Goal: Task Accomplishment & Management: Manage account settings

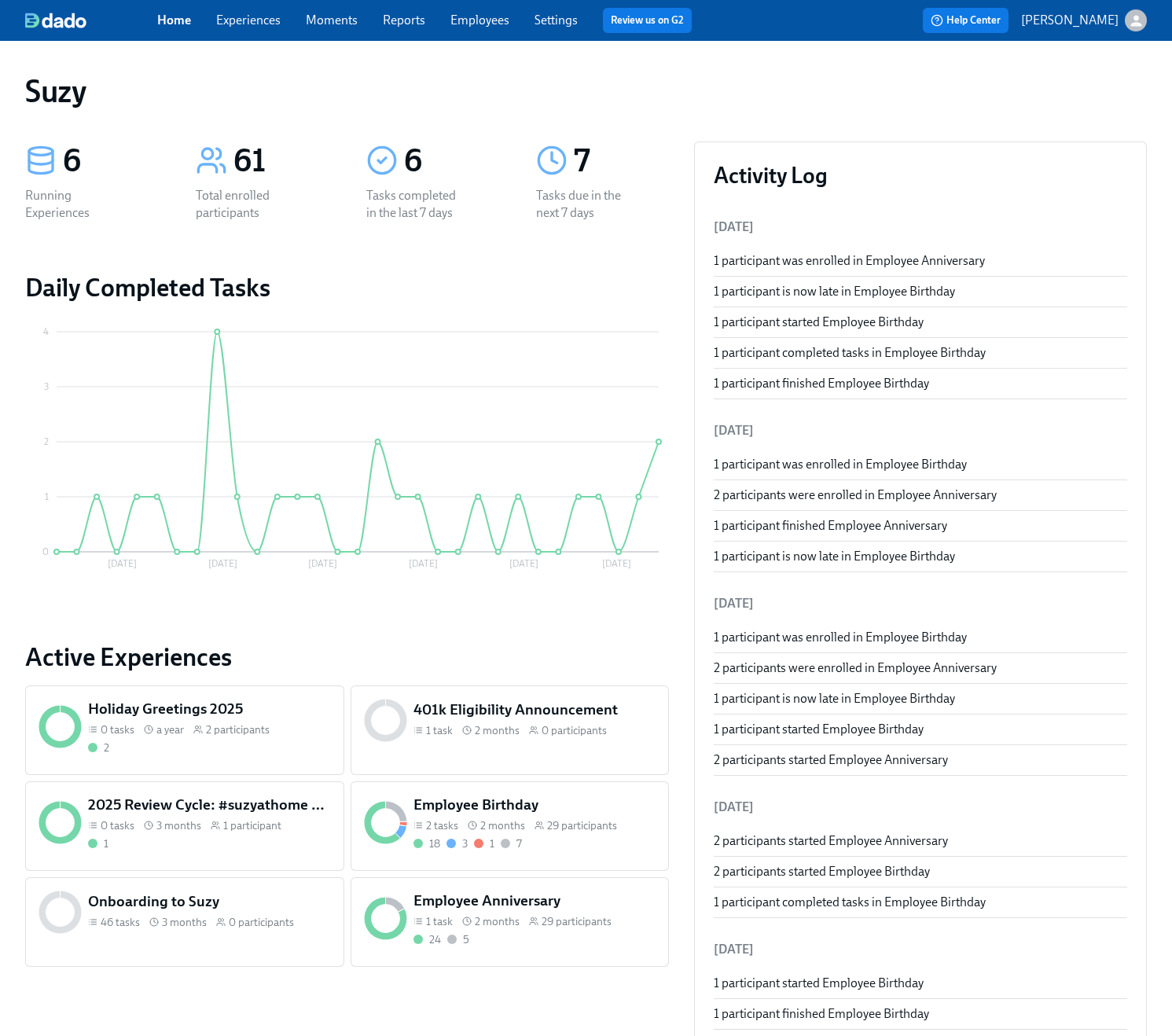
click at [562, 24] on link "Settings" at bounding box center [556, 20] width 43 height 15
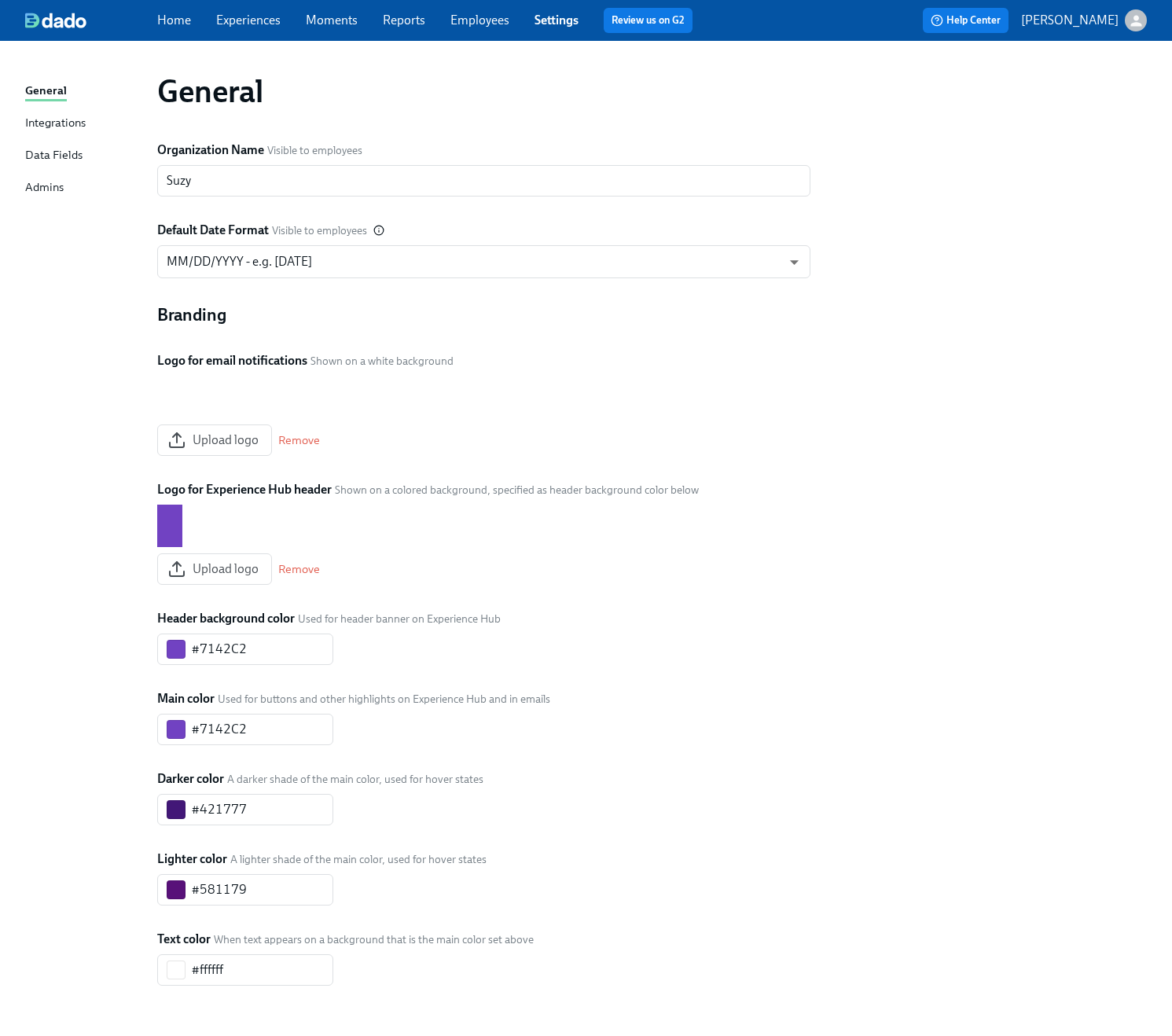
click at [266, 6] on div "Home Experiences Moments Reports Employees Settings Review us on G2 Help Center…" at bounding box center [586, 20] width 1172 height 41
click at [261, 11] on div "Home Experiences Moments Reports Employees Settings Review us on G2" at bounding box center [431, 20] width 548 height 25
click at [252, 22] on link "Experiences" at bounding box center [248, 20] width 64 height 15
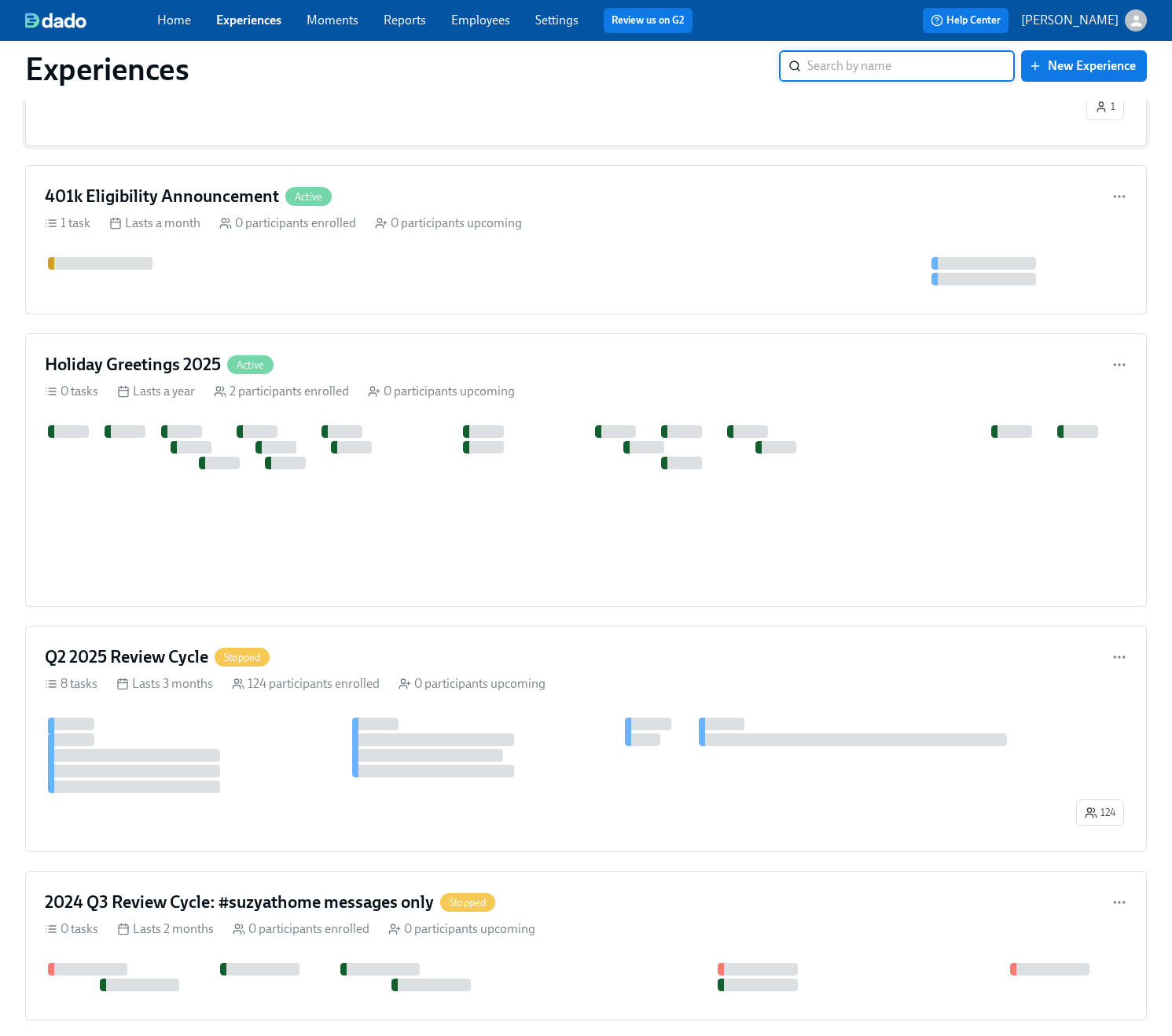
scroll to position [1016, 0]
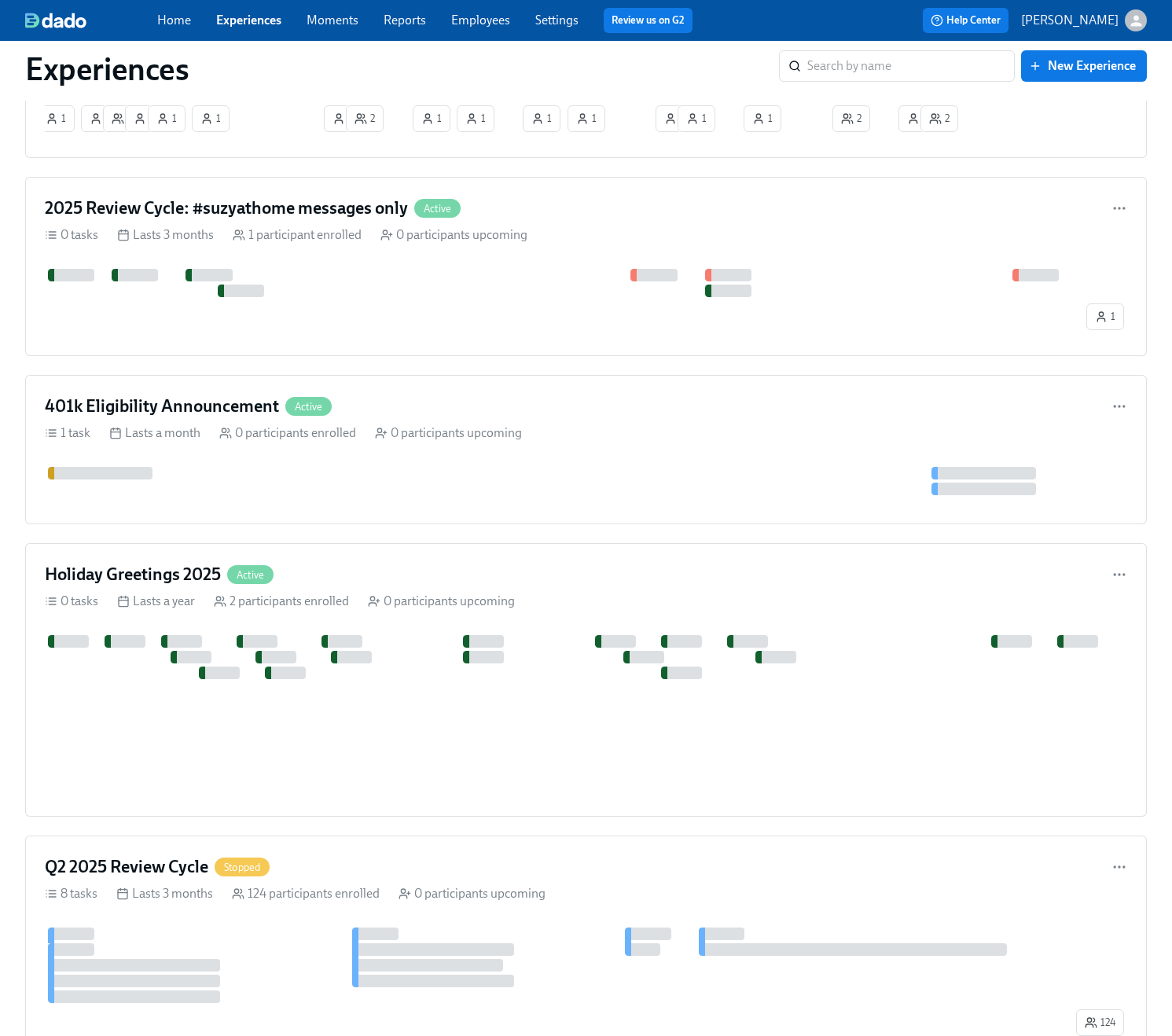
click at [555, 36] on div "Home Experiences Moments Reports Employees Settings Review us on G2 Help Center…" at bounding box center [586, 20] width 1172 height 41
click at [552, 30] on div "Home Experiences Moments Reports Employees Settings Review us on G2" at bounding box center [431, 20] width 548 height 25
click at [465, 29] on div "Home Experiences Moments Reports Employees Settings Review us on G2" at bounding box center [431, 20] width 548 height 25
click at [469, 23] on link "Employees" at bounding box center [480, 20] width 59 height 15
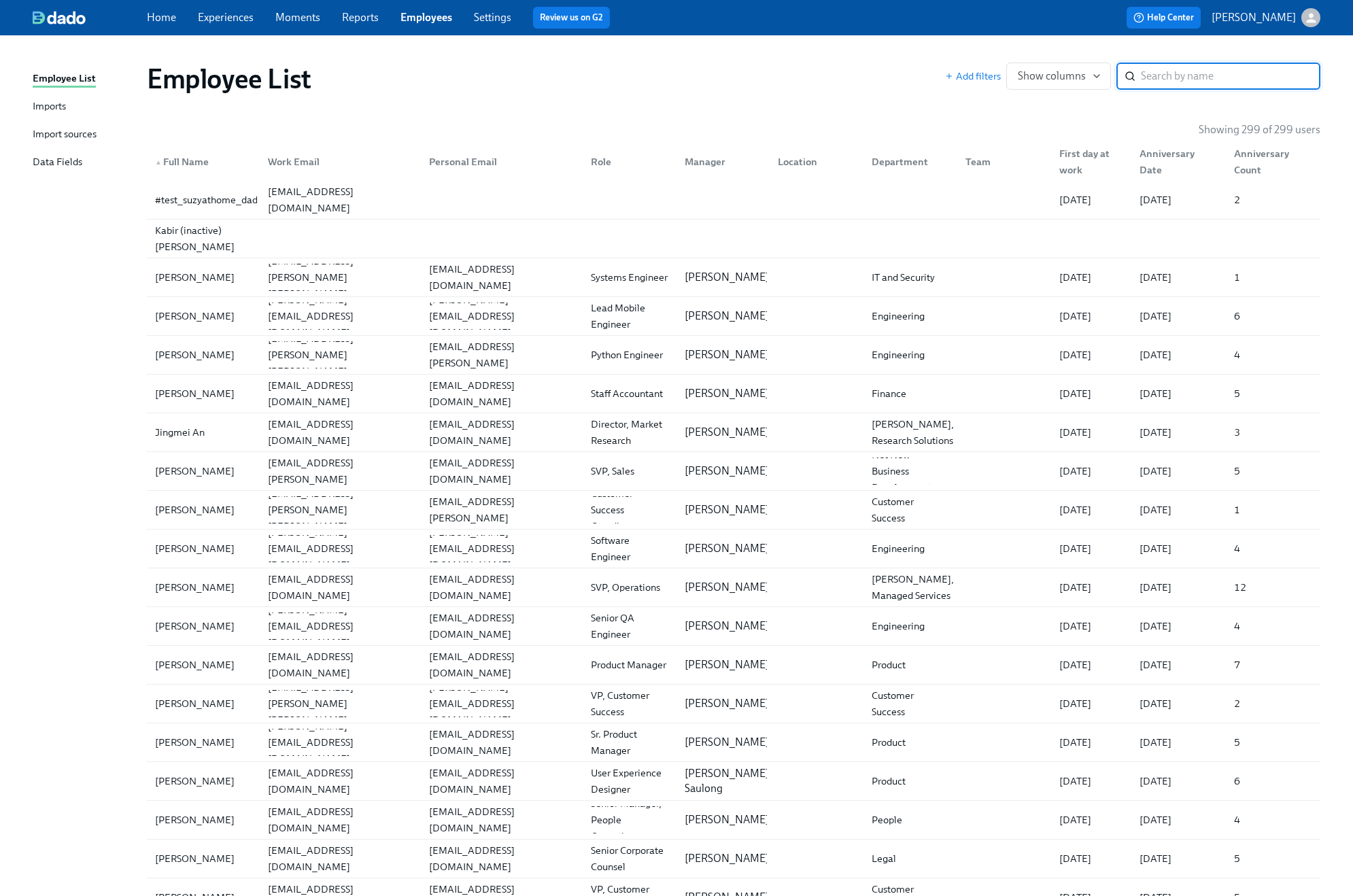
click at [69, 119] on div "Employee List Imports Import sources Data Fields" at bounding box center [90, 126] width 115 height 111
click at [62, 112] on div "Imports" at bounding box center [49, 107] width 33 height 17
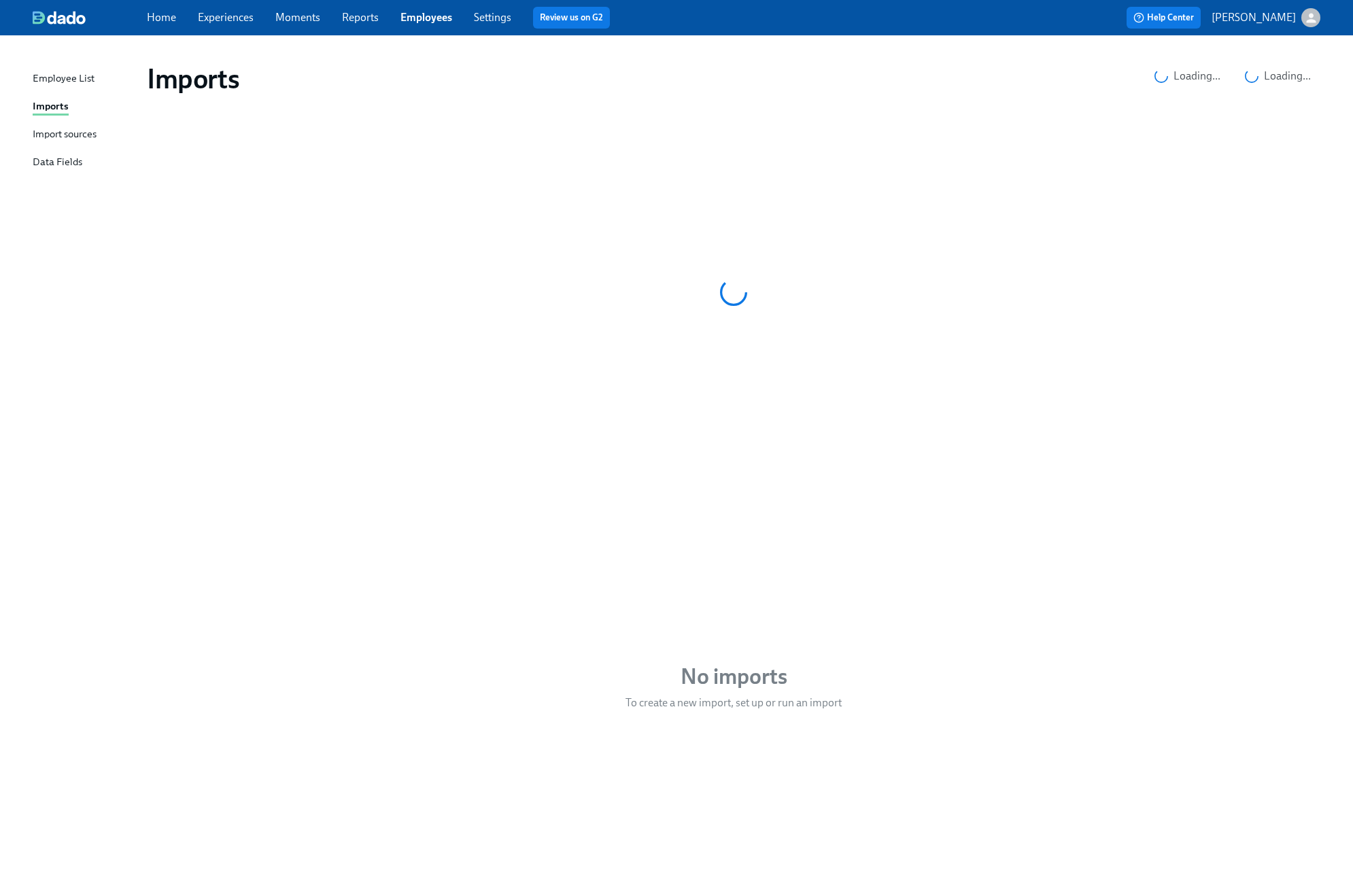
click at [64, 169] on div "Data Fields" at bounding box center [57, 163] width 50 height 17
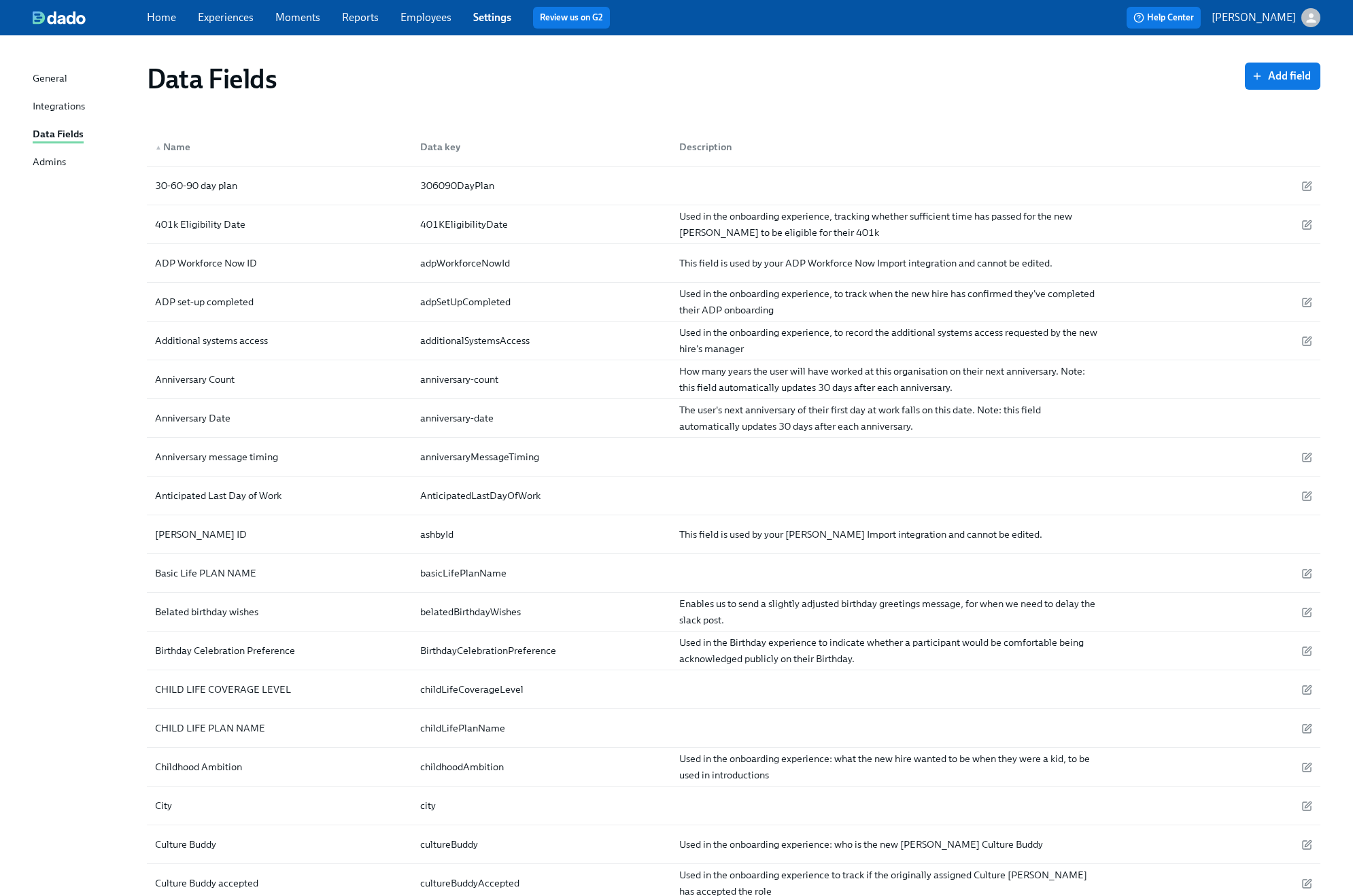
click at [431, 25] on div "Home Experiences Moments Reports Employees Settings Review us on G2" at bounding box center [440, 17] width 586 height 22
click at [432, 20] on link "Employees" at bounding box center [425, 17] width 51 height 13
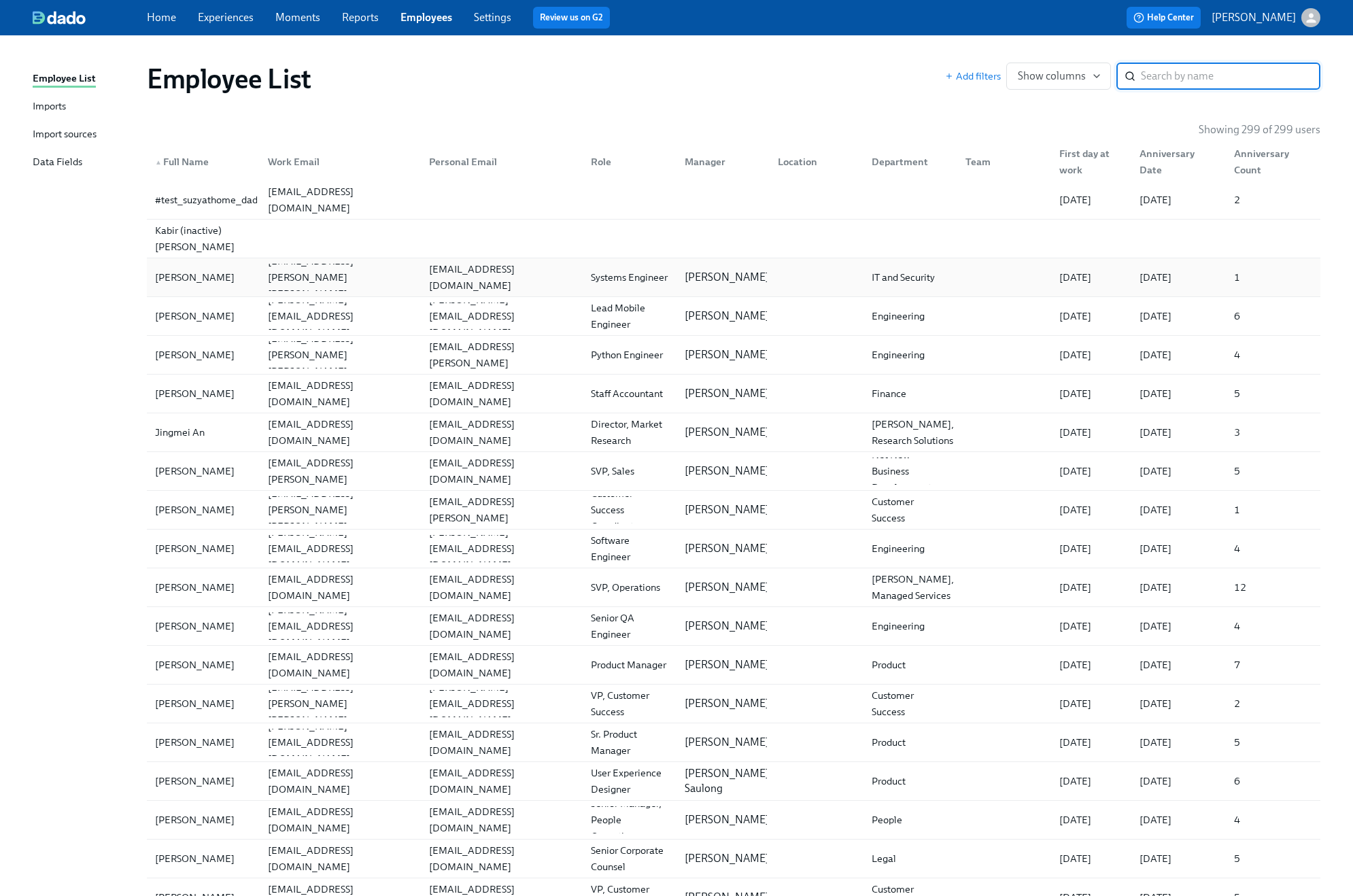
click at [1013, 277] on div "1" at bounding box center [1237, 277] width 17 height 17
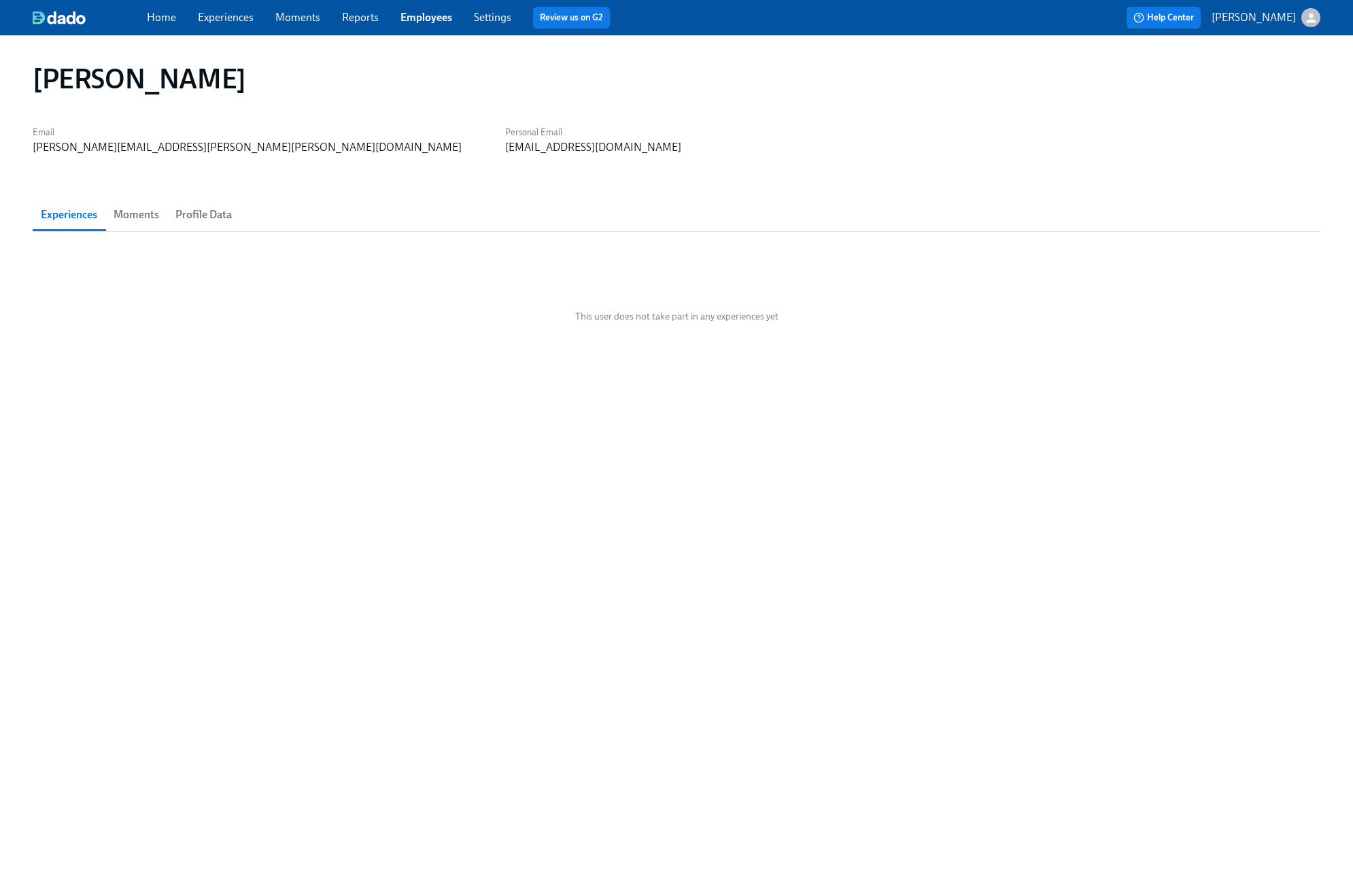
click at [212, 225] on button "Profile Data" at bounding box center [203, 214] width 73 height 32
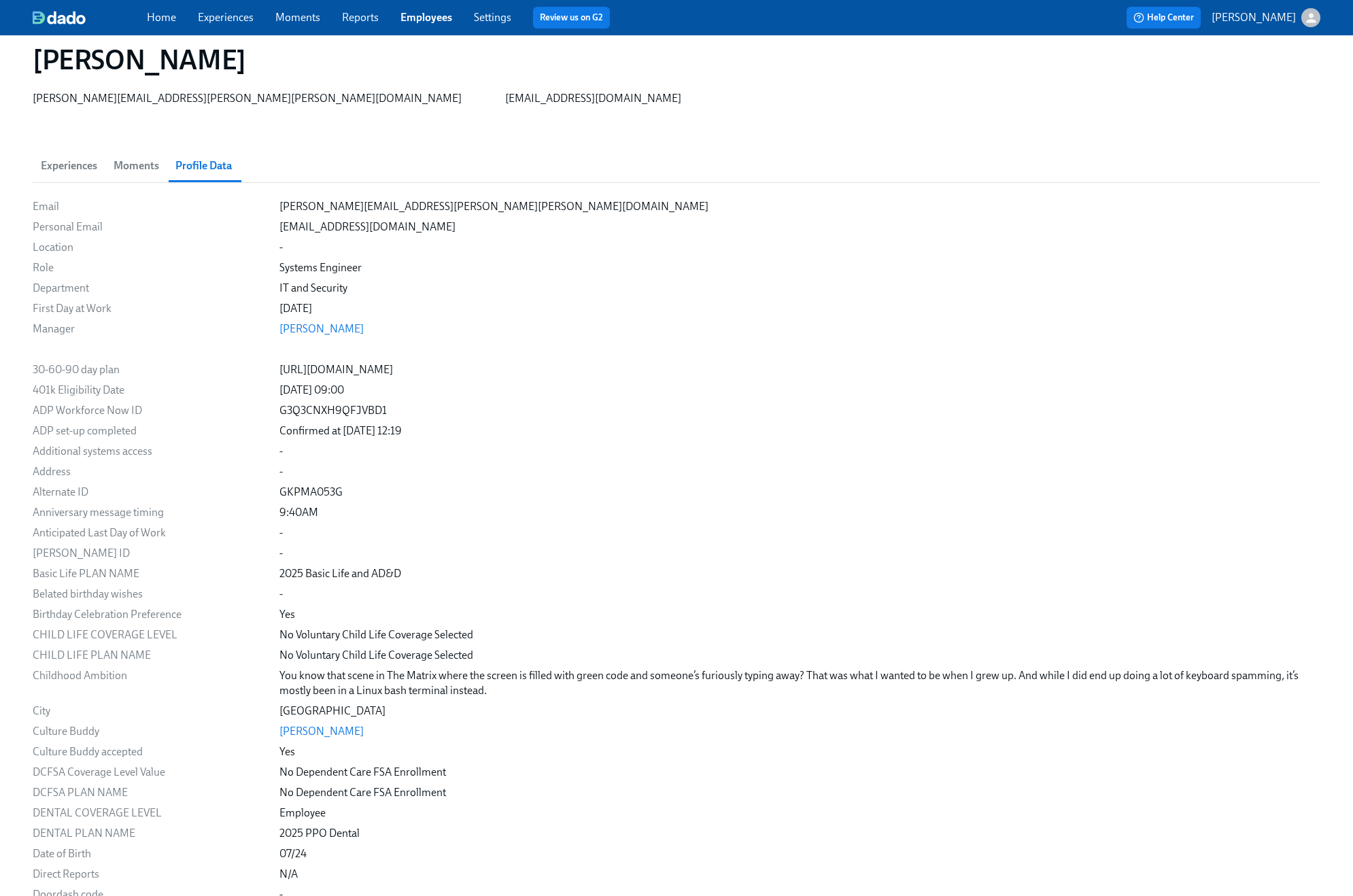
scroll to position [12, 0]
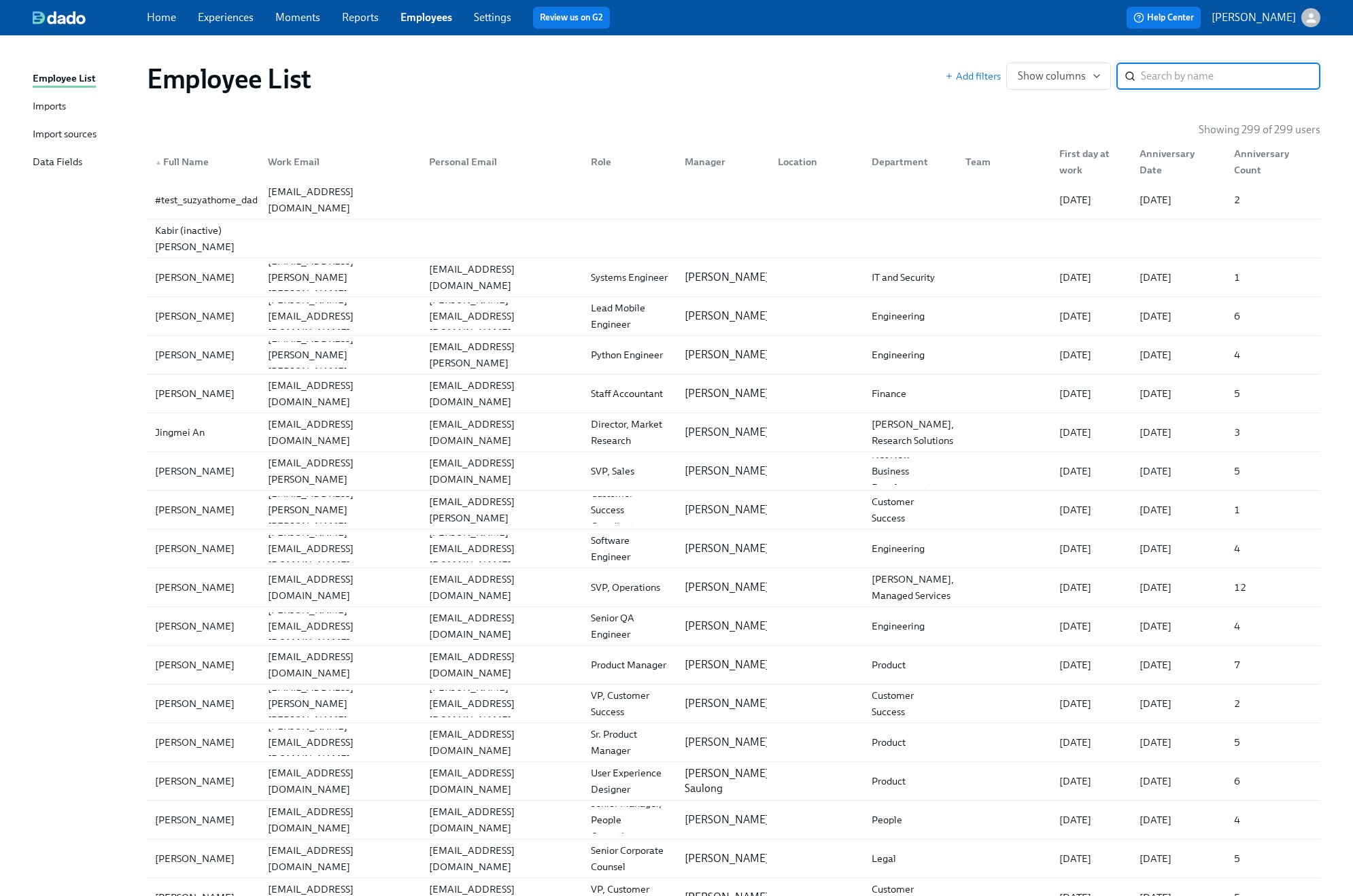
click at [320, 9] on div "Home Experiences Moments Reports Employees Settings Review us on G2" at bounding box center [440, 17] width 586 height 22
click at [226, 18] on link "Experiences" at bounding box center [225, 17] width 56 height 13
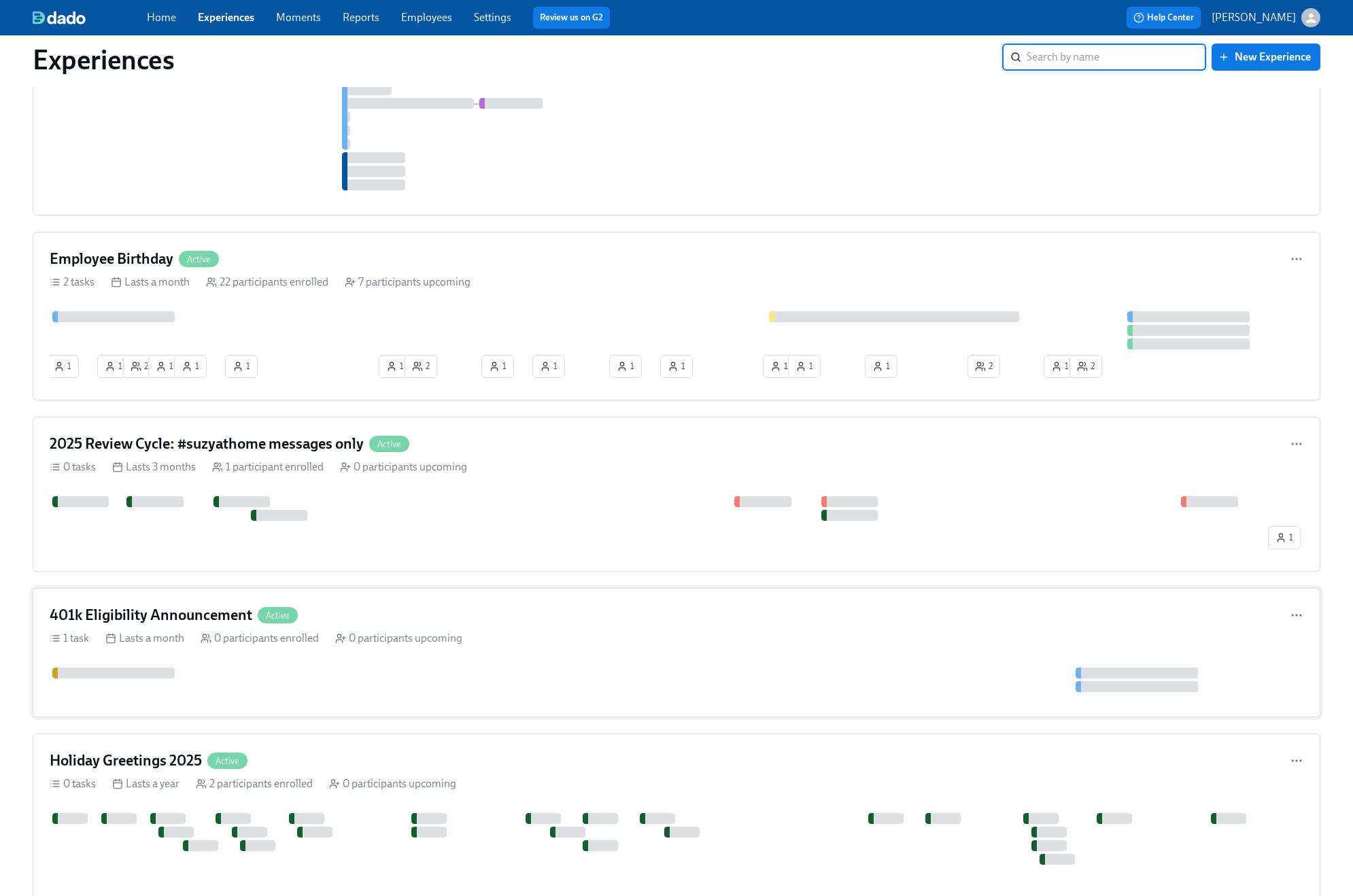
scroll to position [611, 0]
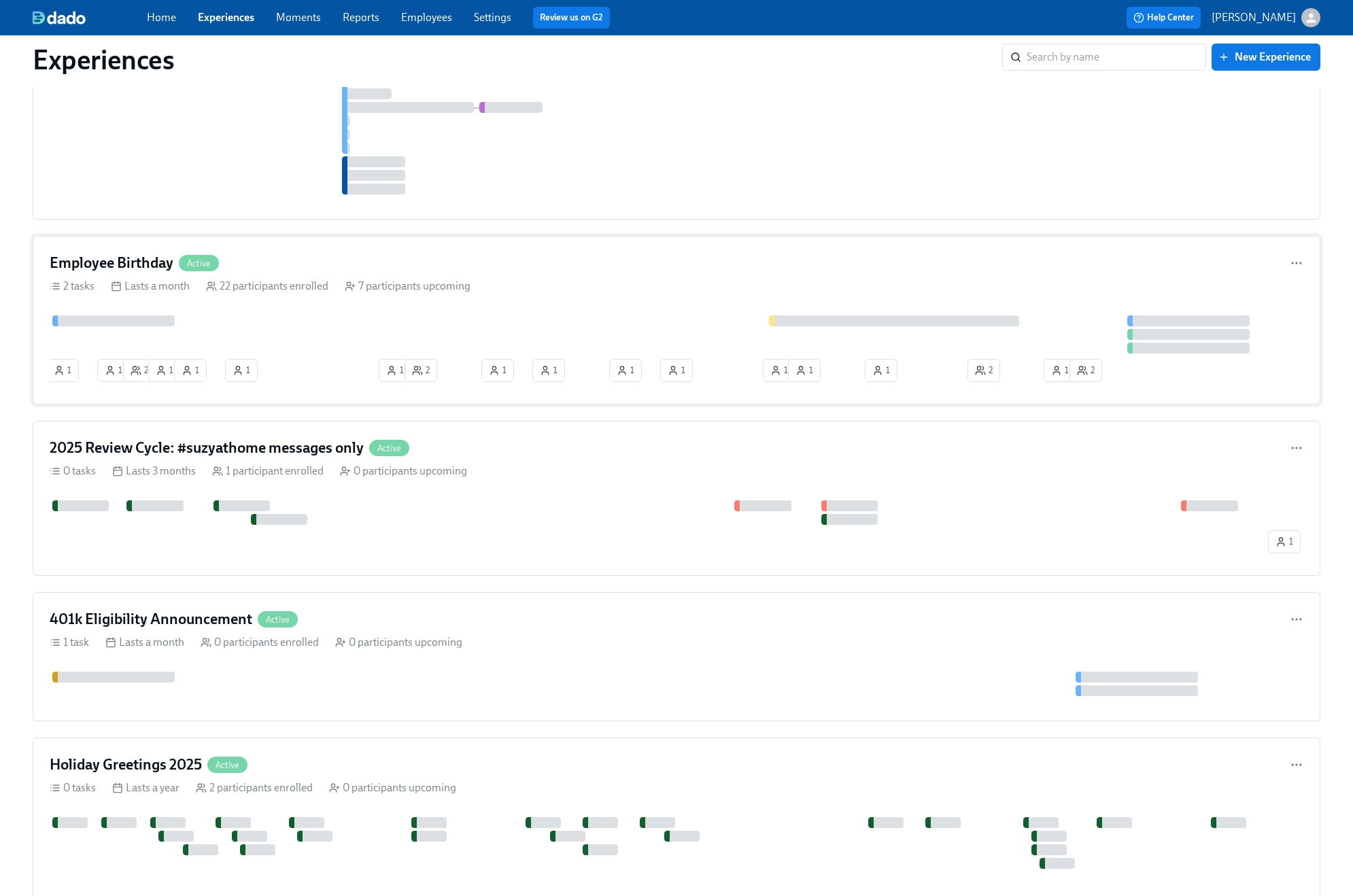
click at [396, 261] on div "Employee Birthday Active" at bounding box center [677, 263] width 1254 height 21
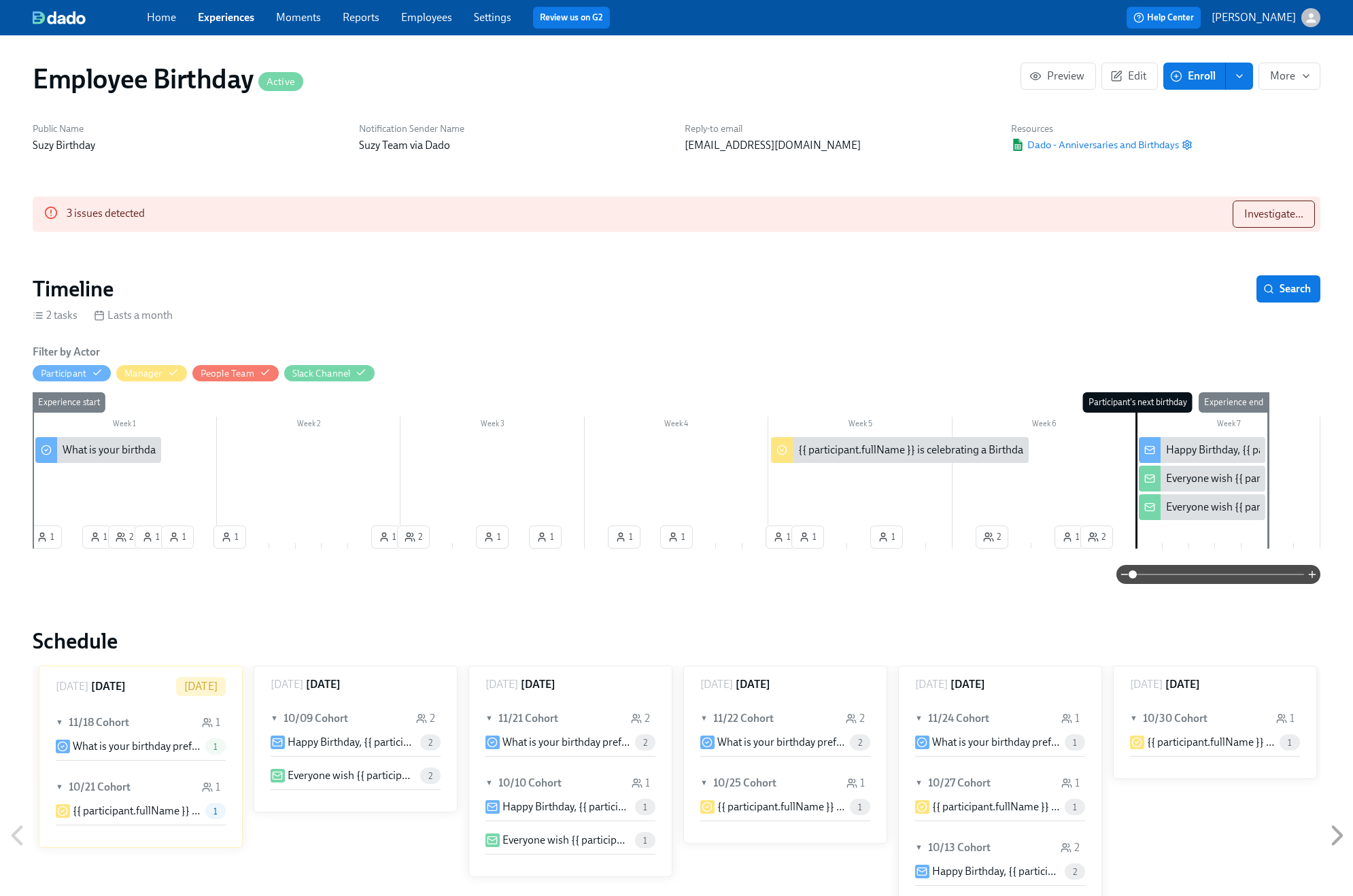
scroll to position [0, 4507]
click at [46, 208] on icon at bounding box center [51, 213] width 15 height 15
click at [1013, 219] on span "Investigate..." at bounding box center [1273, 214] width 59 height 13
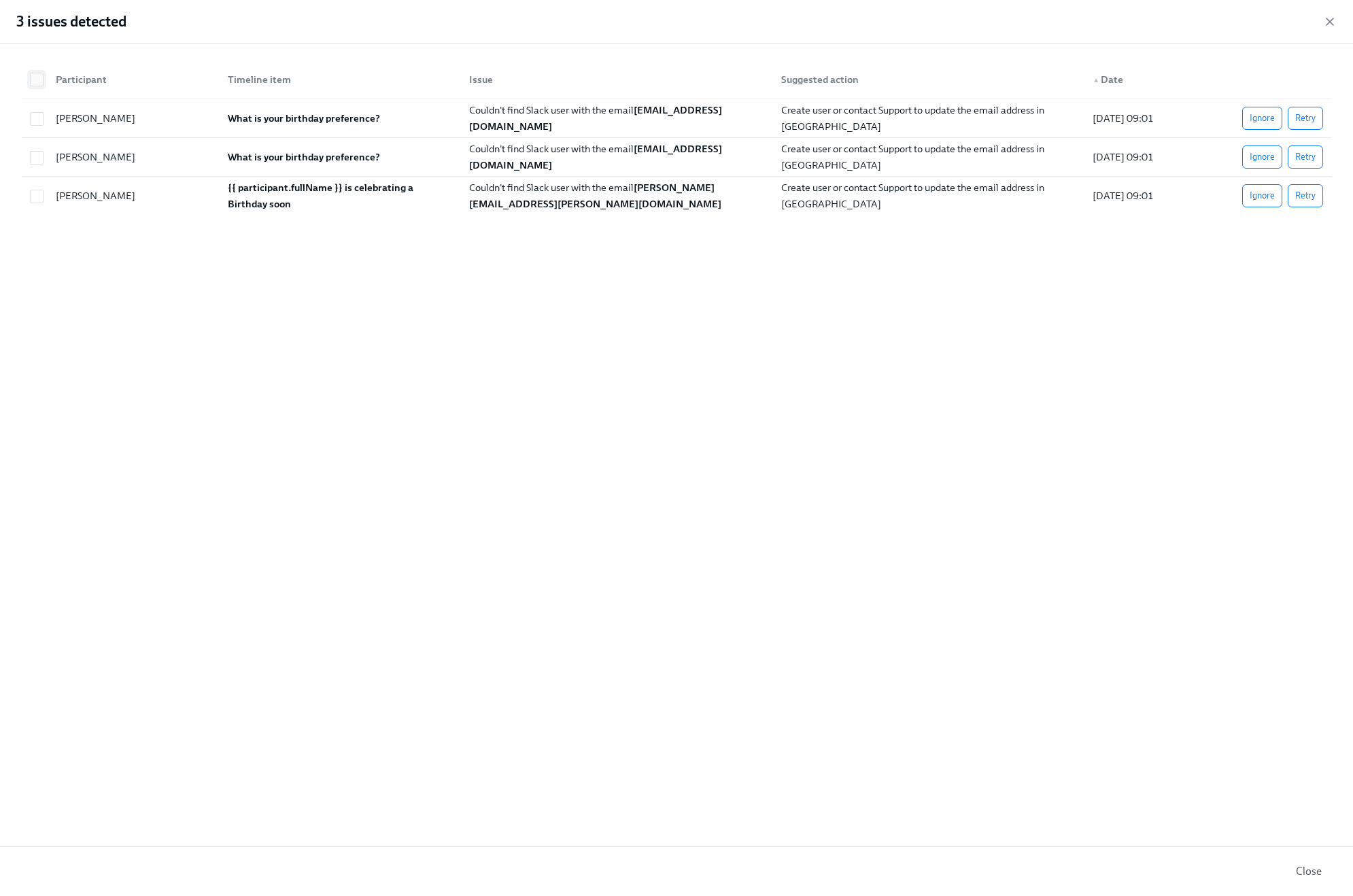
click at [39, 78] on input "checkbox" at bounding box center [37, 79] width 12 height 12
checkbox input "true"
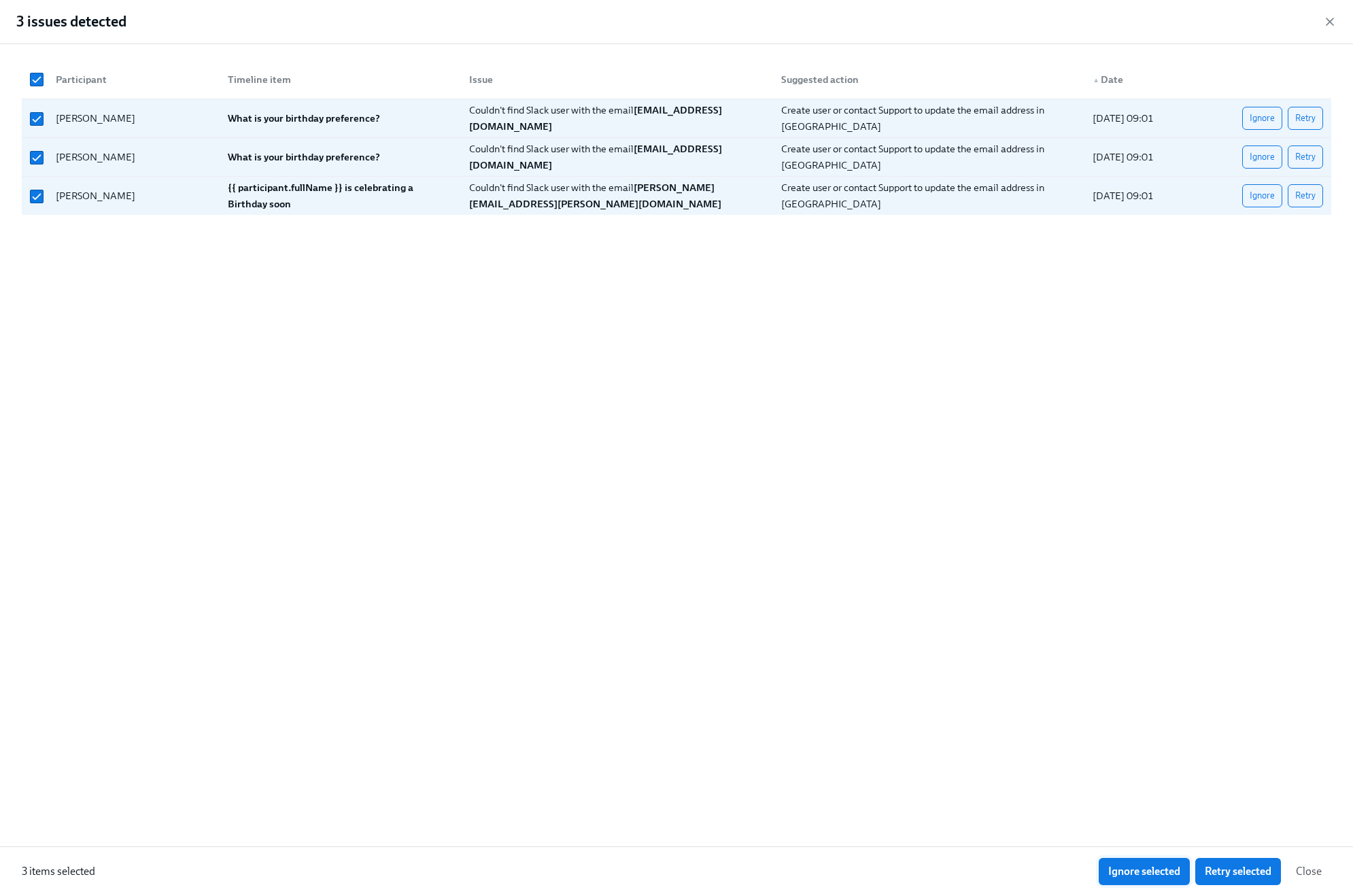
click at [1013, 871] on span "Ignore selected" at bounding box center [1144, 871] width 72 height 13
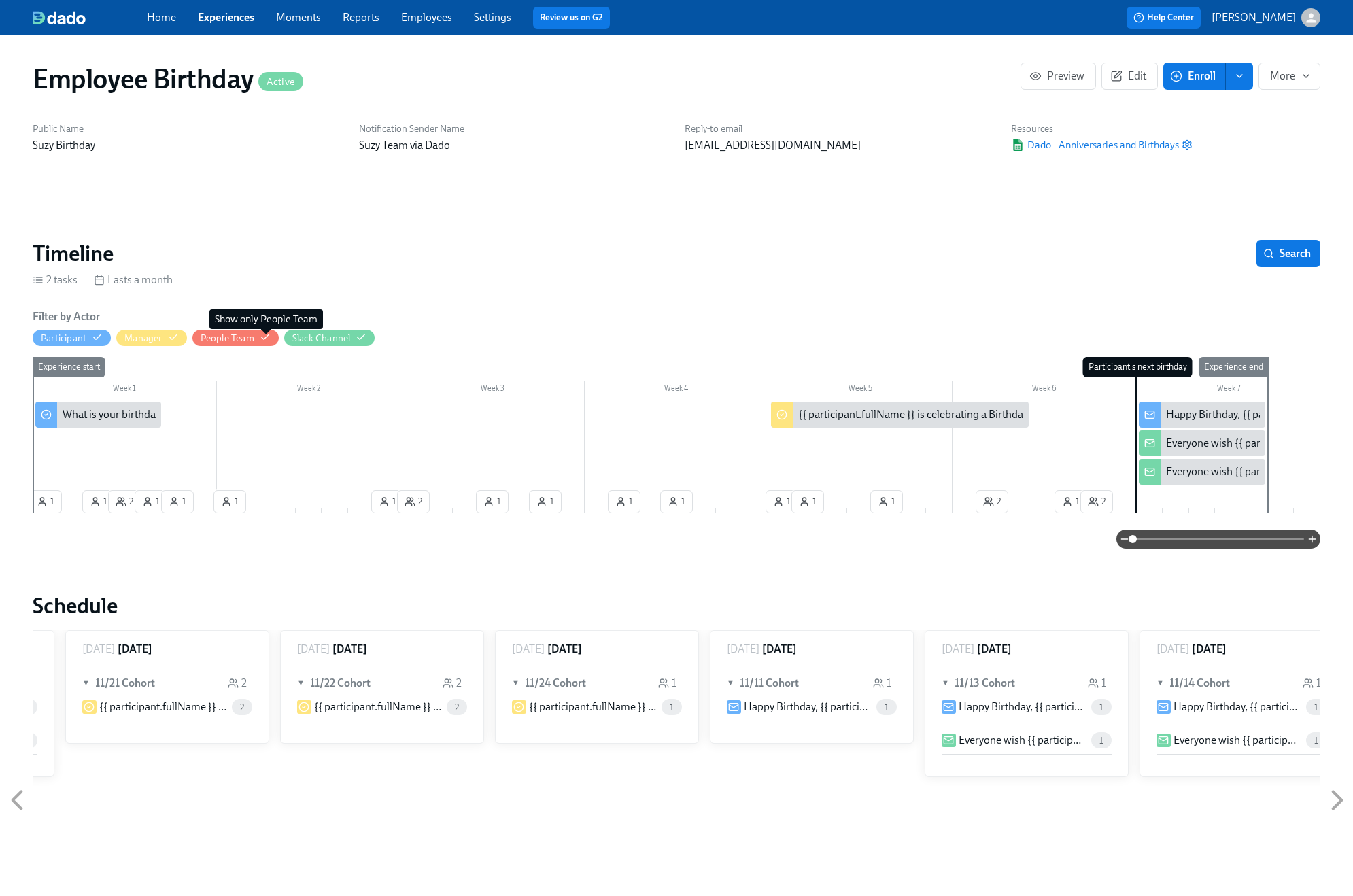
scroll to position [0, 9013]
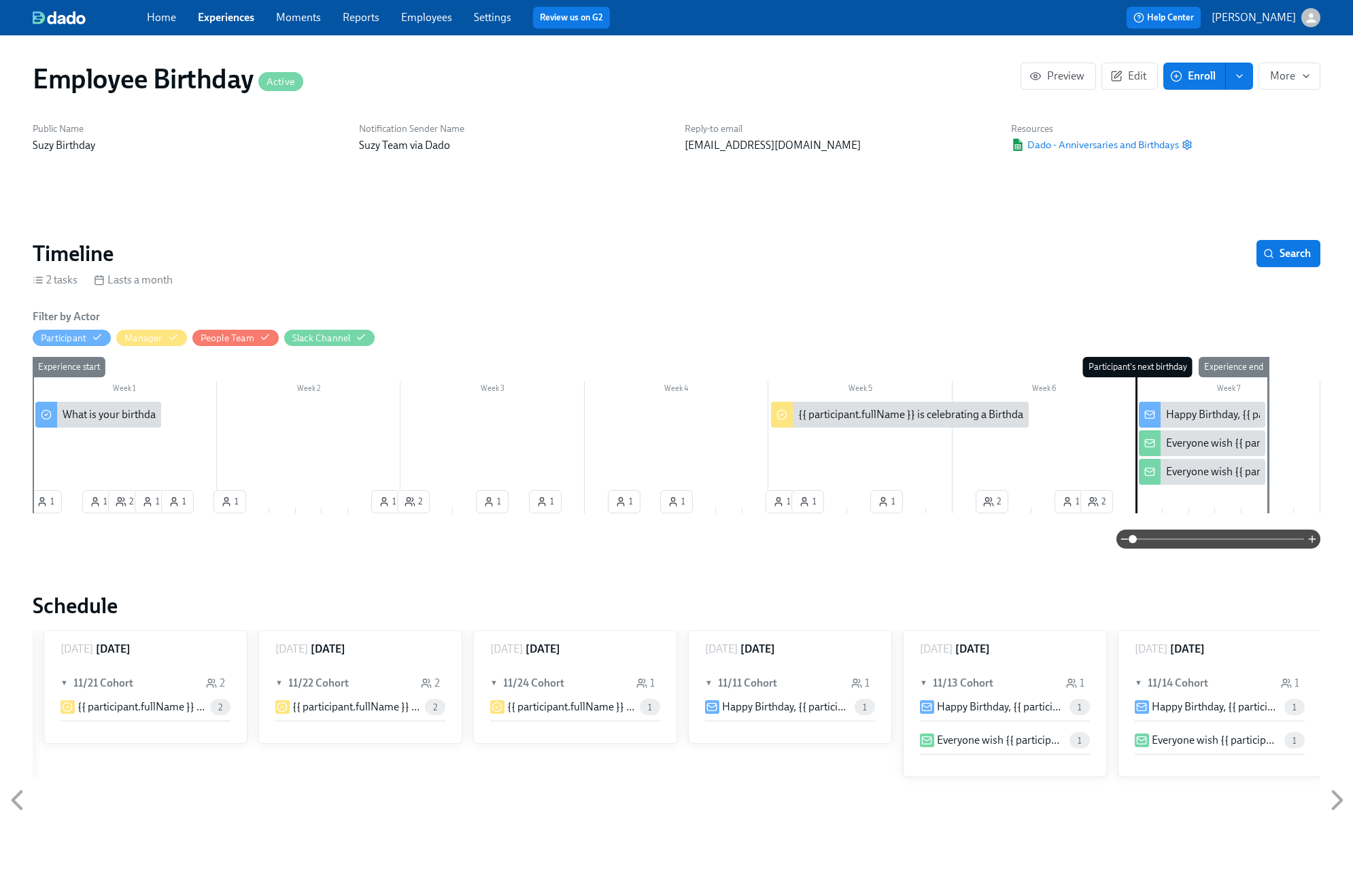
click at [498, 11] on link "Settings" at bounding box center [493, 17] width 37 height 13
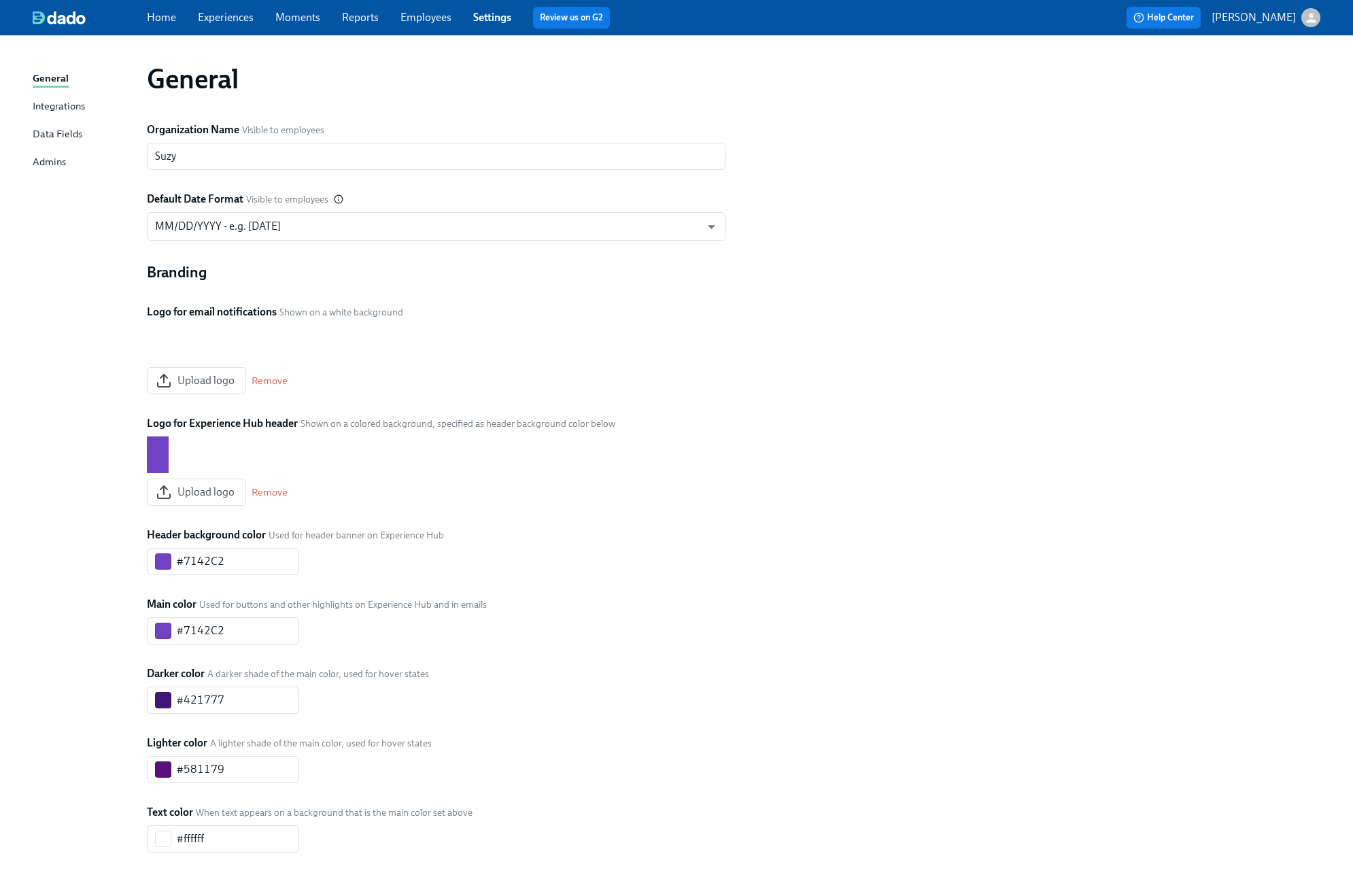
click at [209, 22] on link "Experiences" at bounding box center [225, 17] width 56 height 13
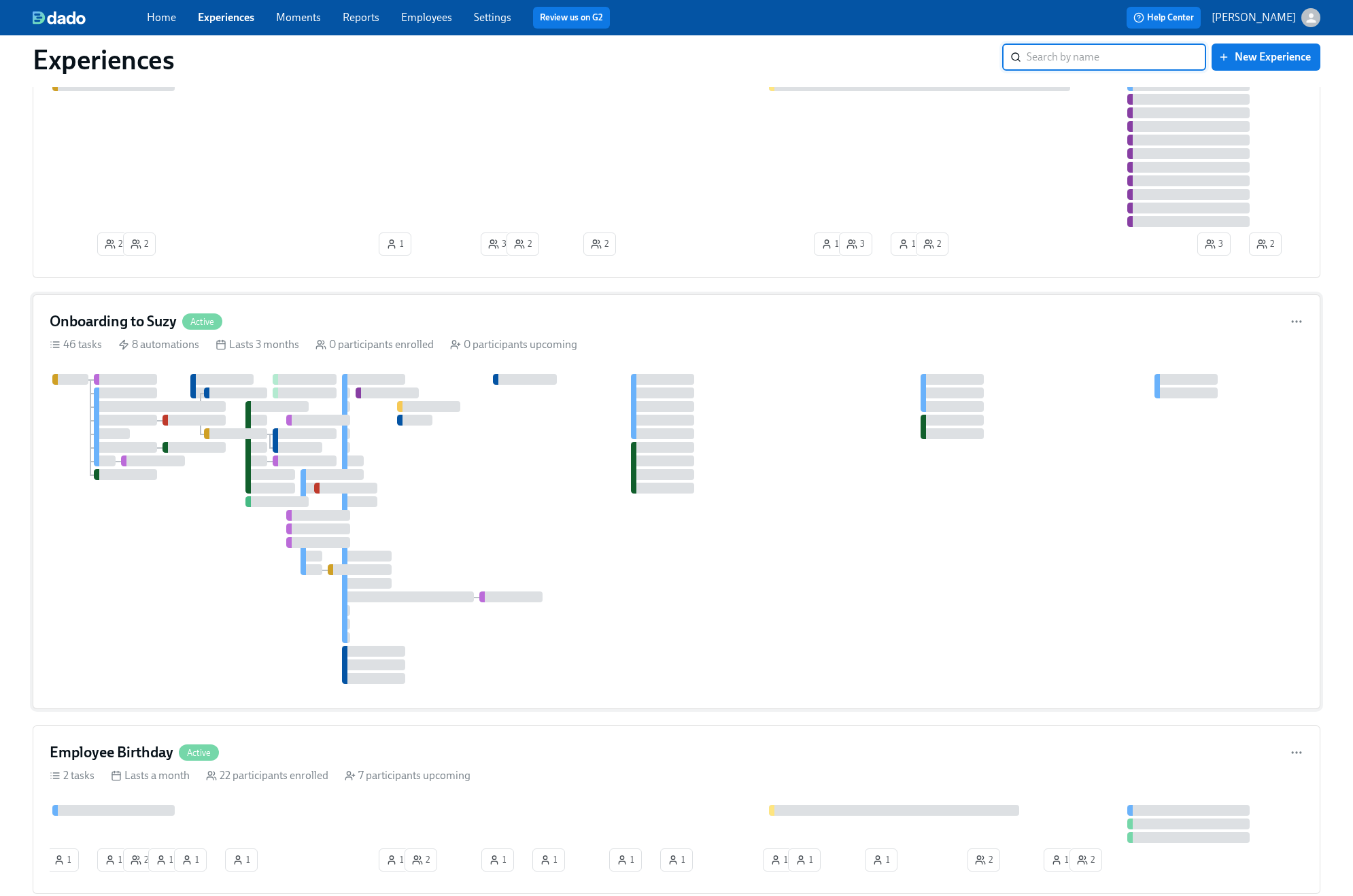
scroll to position [692, 0]
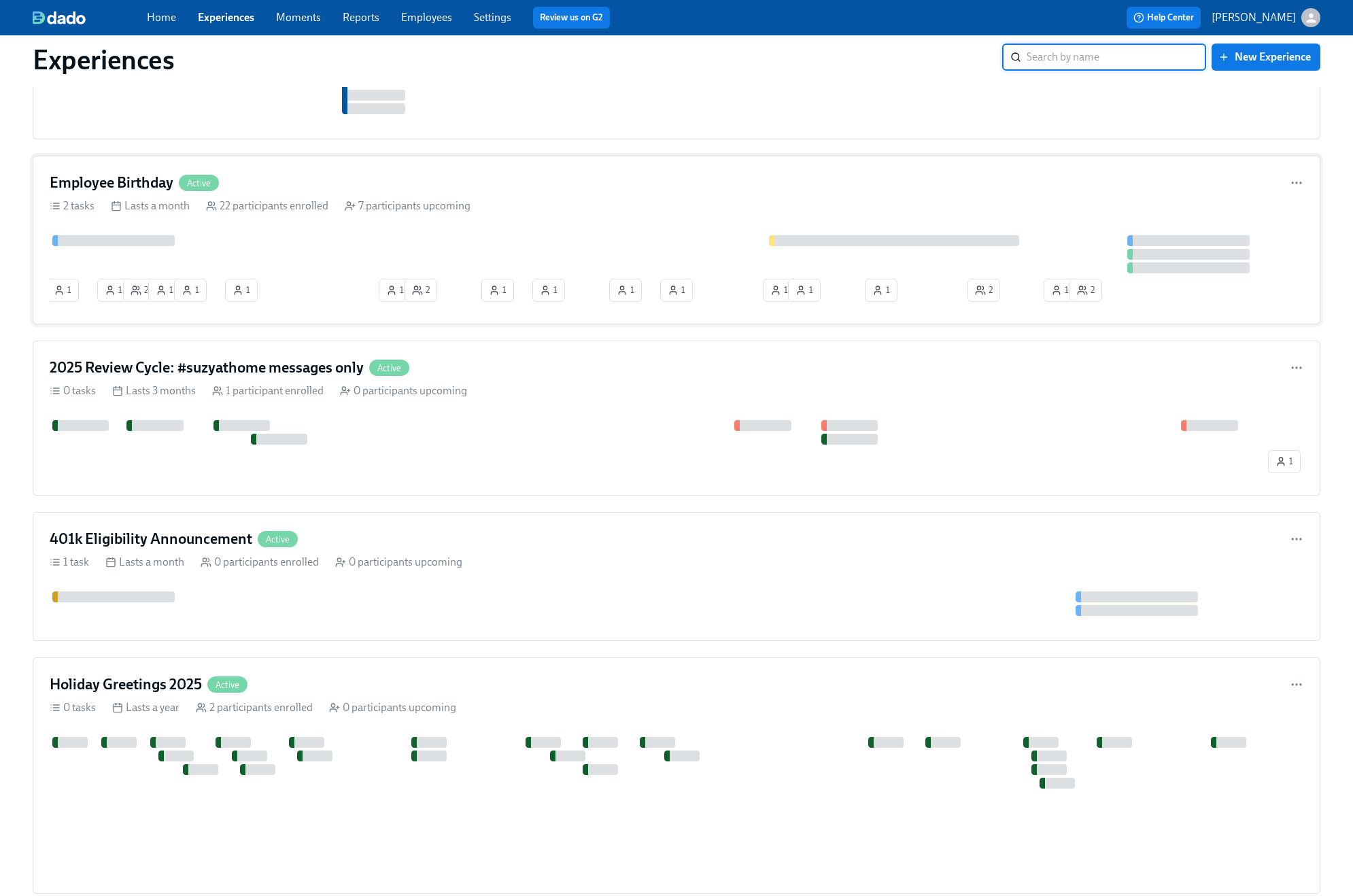
click at [459, 258] on div at bounding box center [677, 254] width 1254 height 38
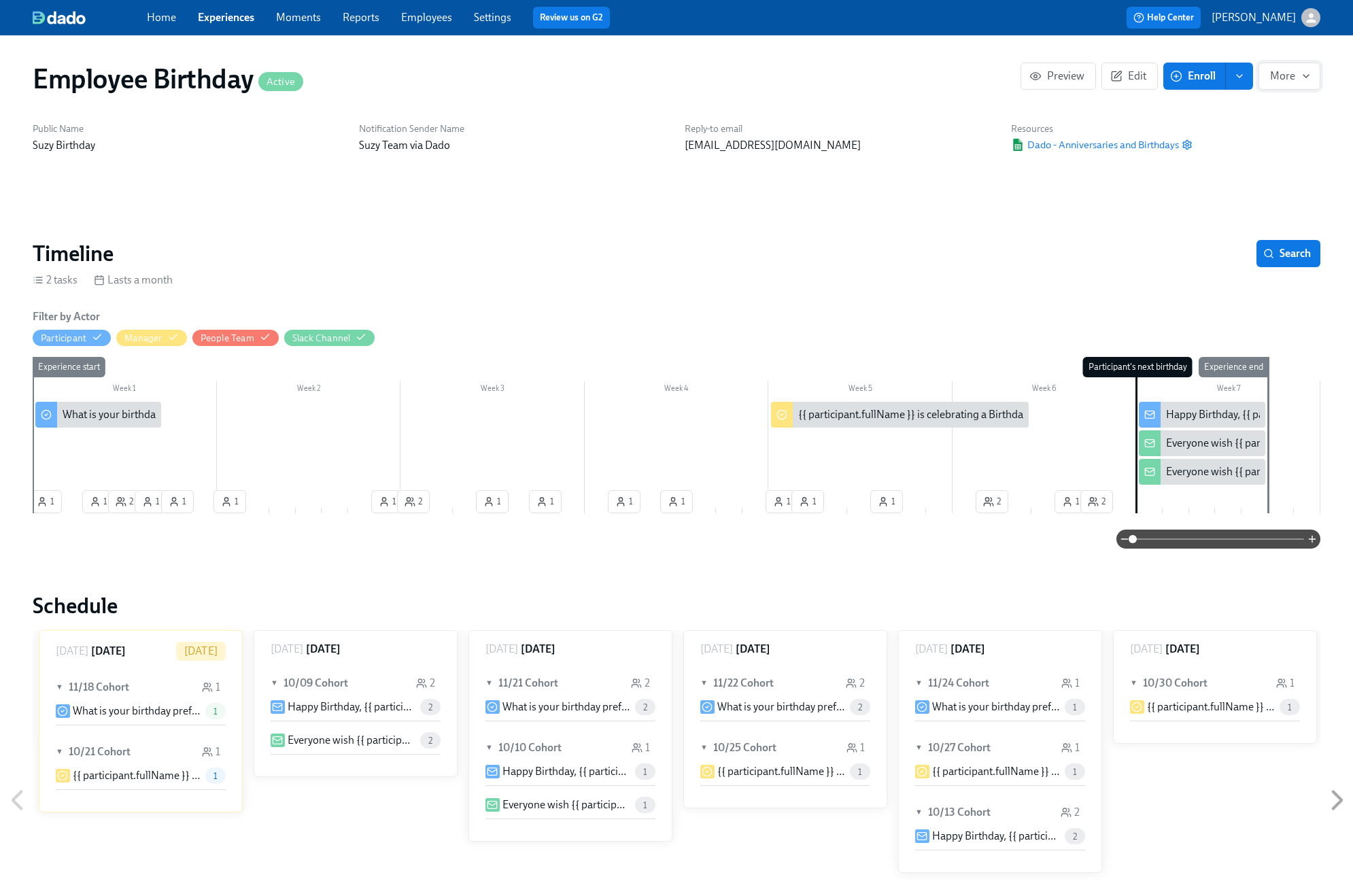
scroll to position [0, 4507]
click at [1013, 72] on icon "button" at bounding box center [1306, 76] width 11 height 11
click at [1013, 107] on span "Stop" at bounding box center [1287, 110] width 44 height 15
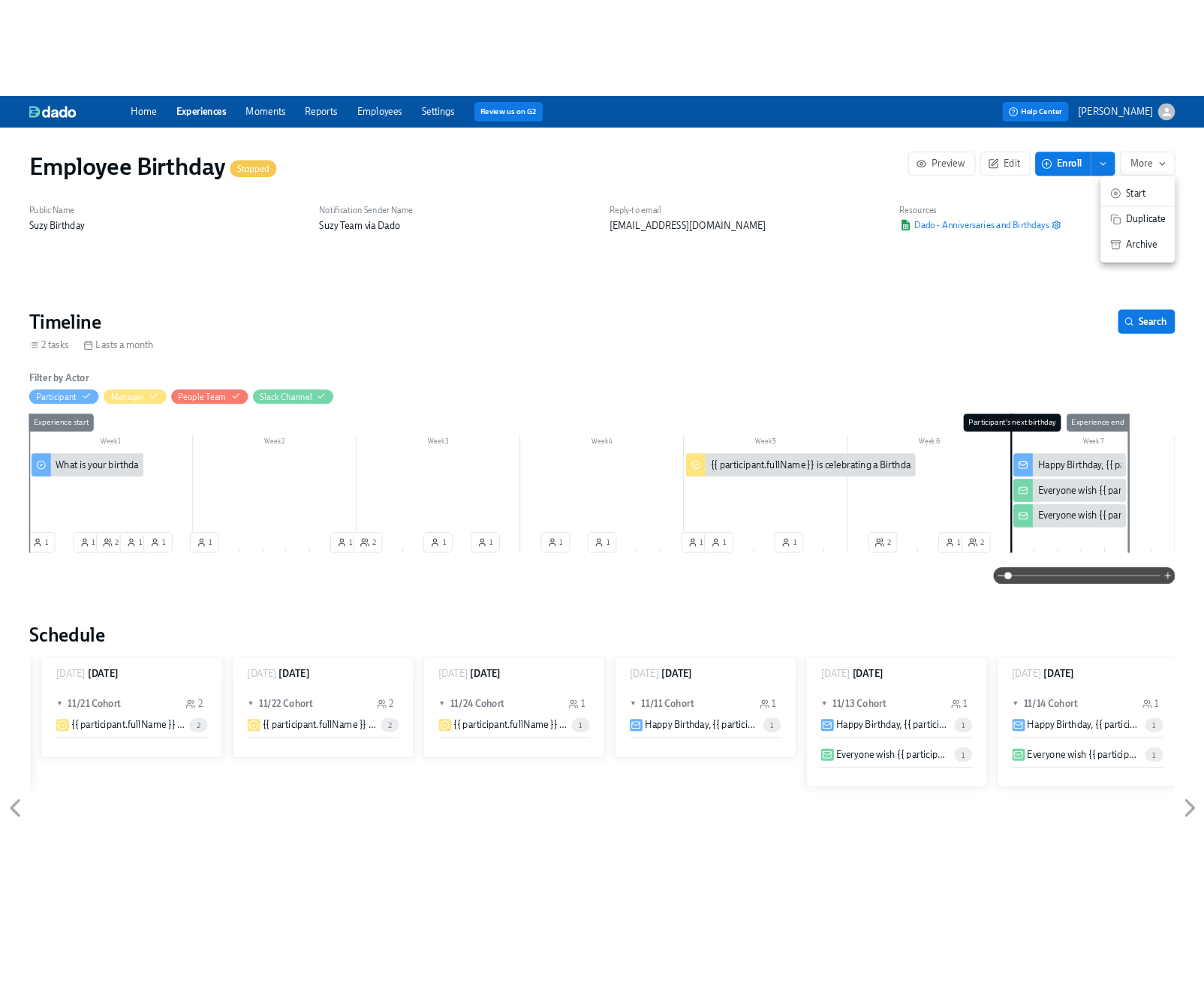
scroll to position [0, 9951]
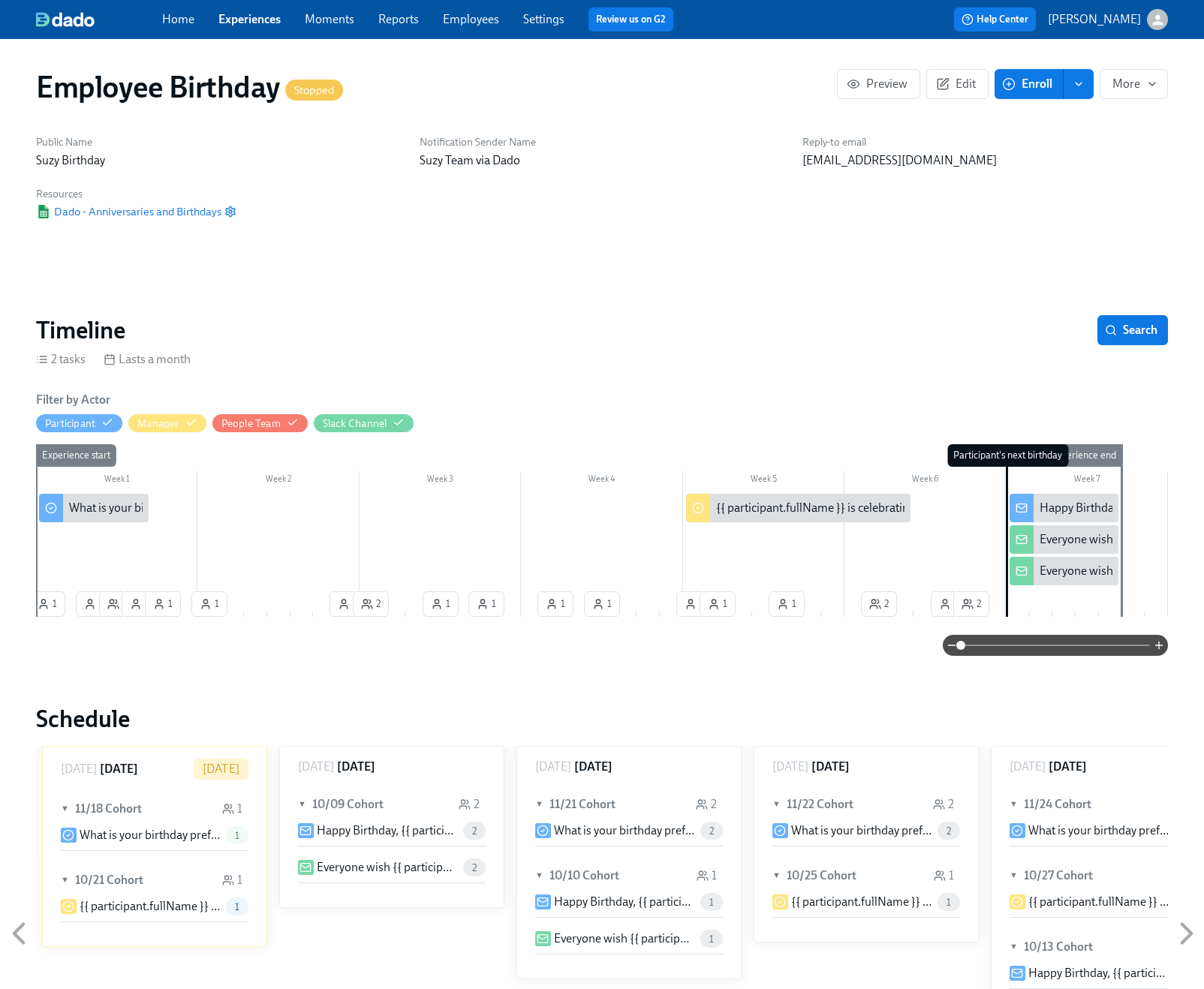
scroll to position [0, 2]
click at [259, 31] on div "Home Experiences Moments Reports Employees Settings Review us on G2 Help Center…" at bounding box center [600, 19] width 1204 height 39
click at [259, 23] on link "Experiences" at bounding box center [249, 19] width 62 height 15
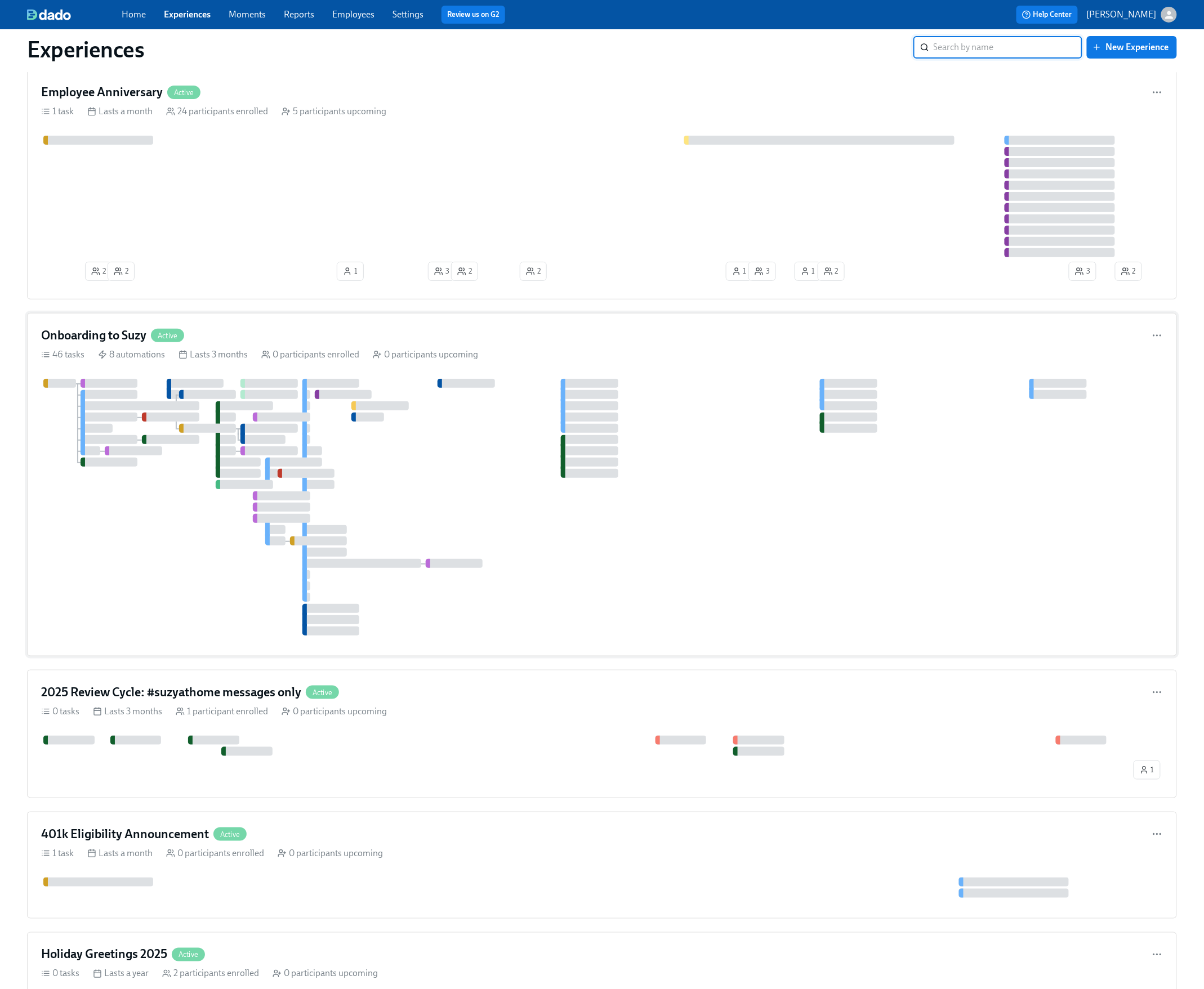
scroll to position [30, 0]
click at [839, 91] on icon "button" at bounding box center [1157, 94] width 11 height 11
click at [839, 89] on div at bounding box center [602, 494] width 1204 height 989
click at [839, 95] on div "Employee Anniversary Active" at bounding box center [602, 94] width 1122 height 17
click at [839, 413] on div at bounding box center [602, 509] width 1122 height 257
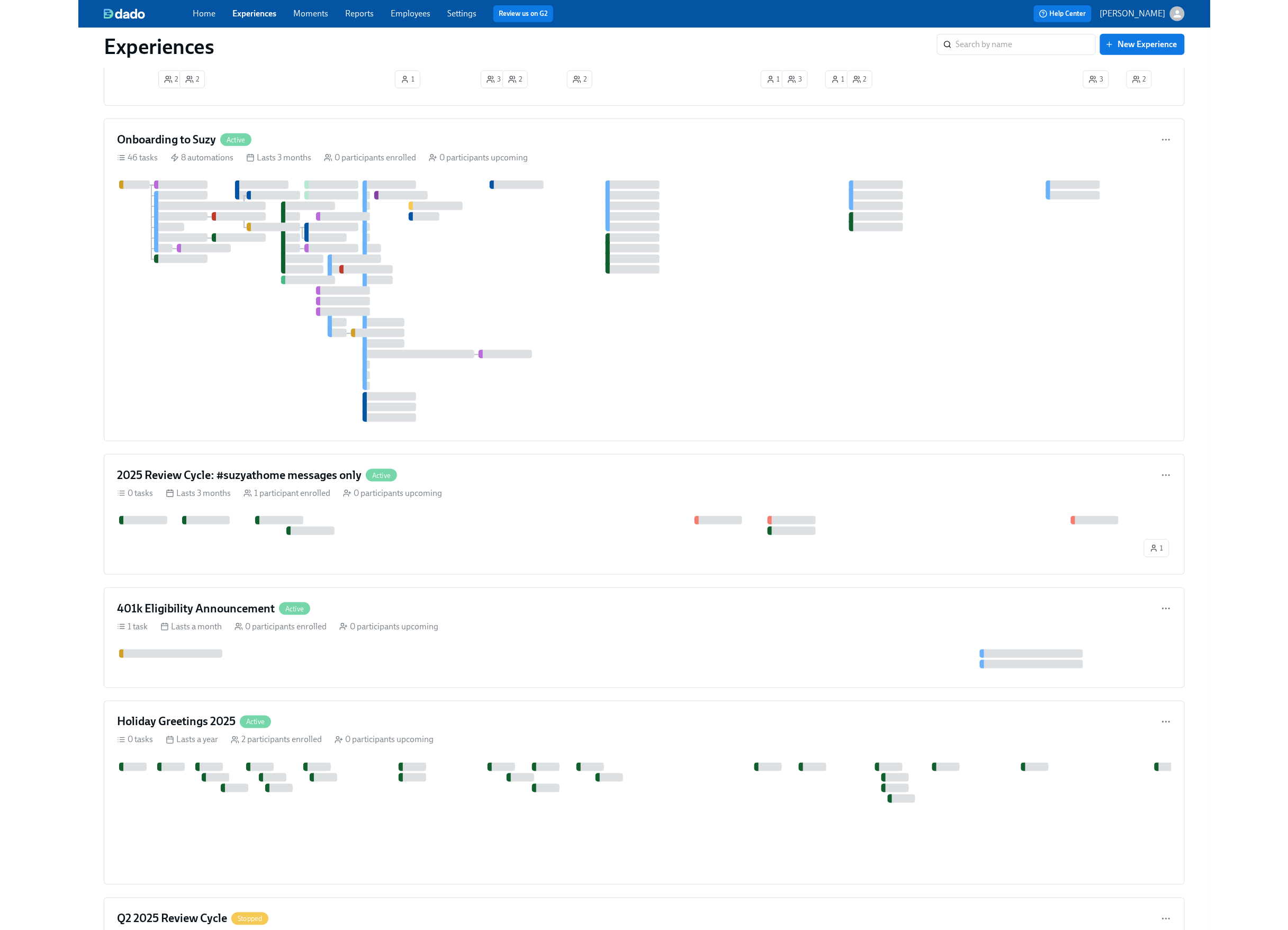
scroll to position [442, 0]
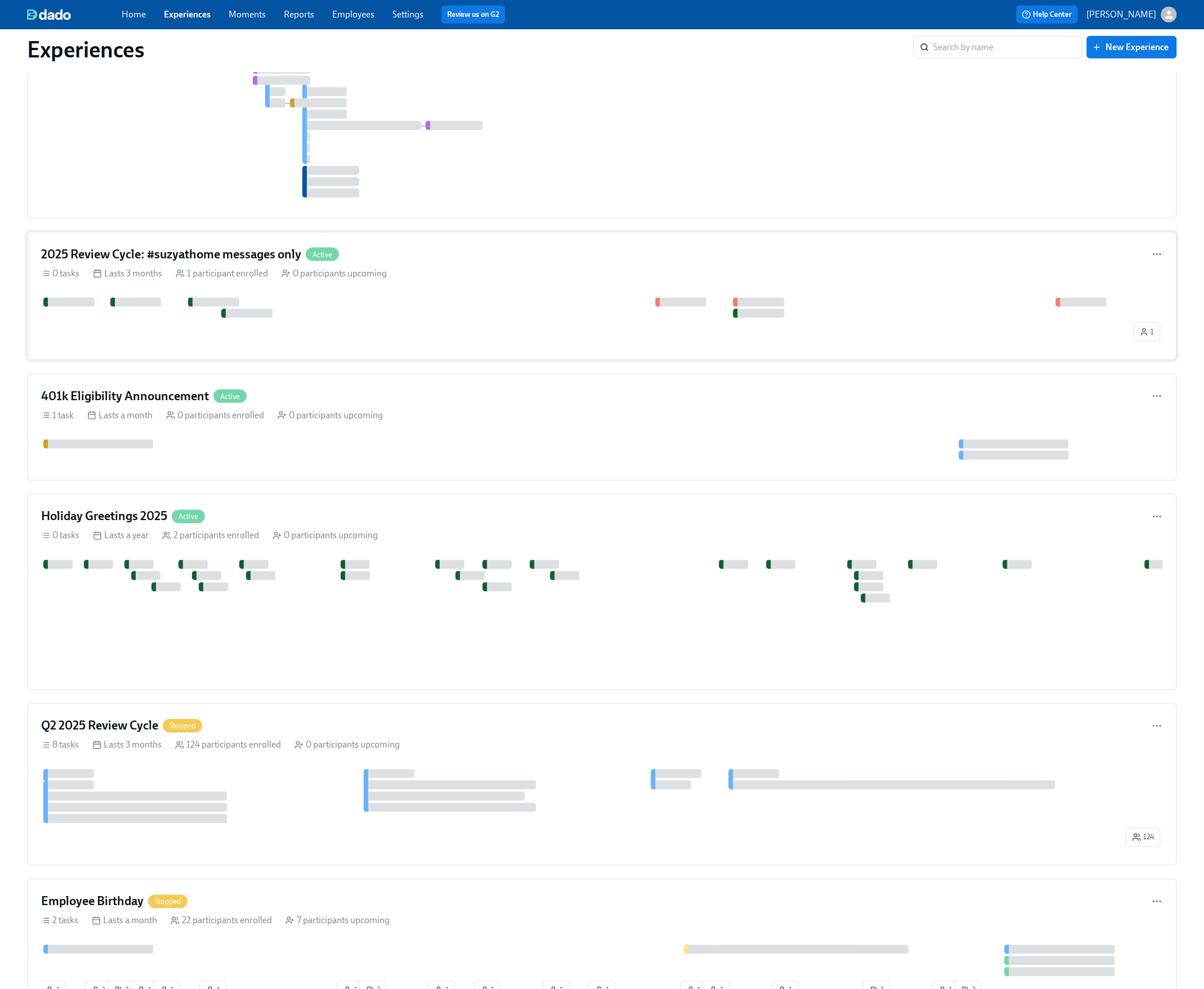
click at [579, 327] on div "1" at bounding box center [602, 322] width 1122 height 48
click at [577, 424] on div "401k Eligibility Announcement Active 1 task Lasts a month 0 participants enroll…" at bounding box center [602, 428] width 1150 height 107
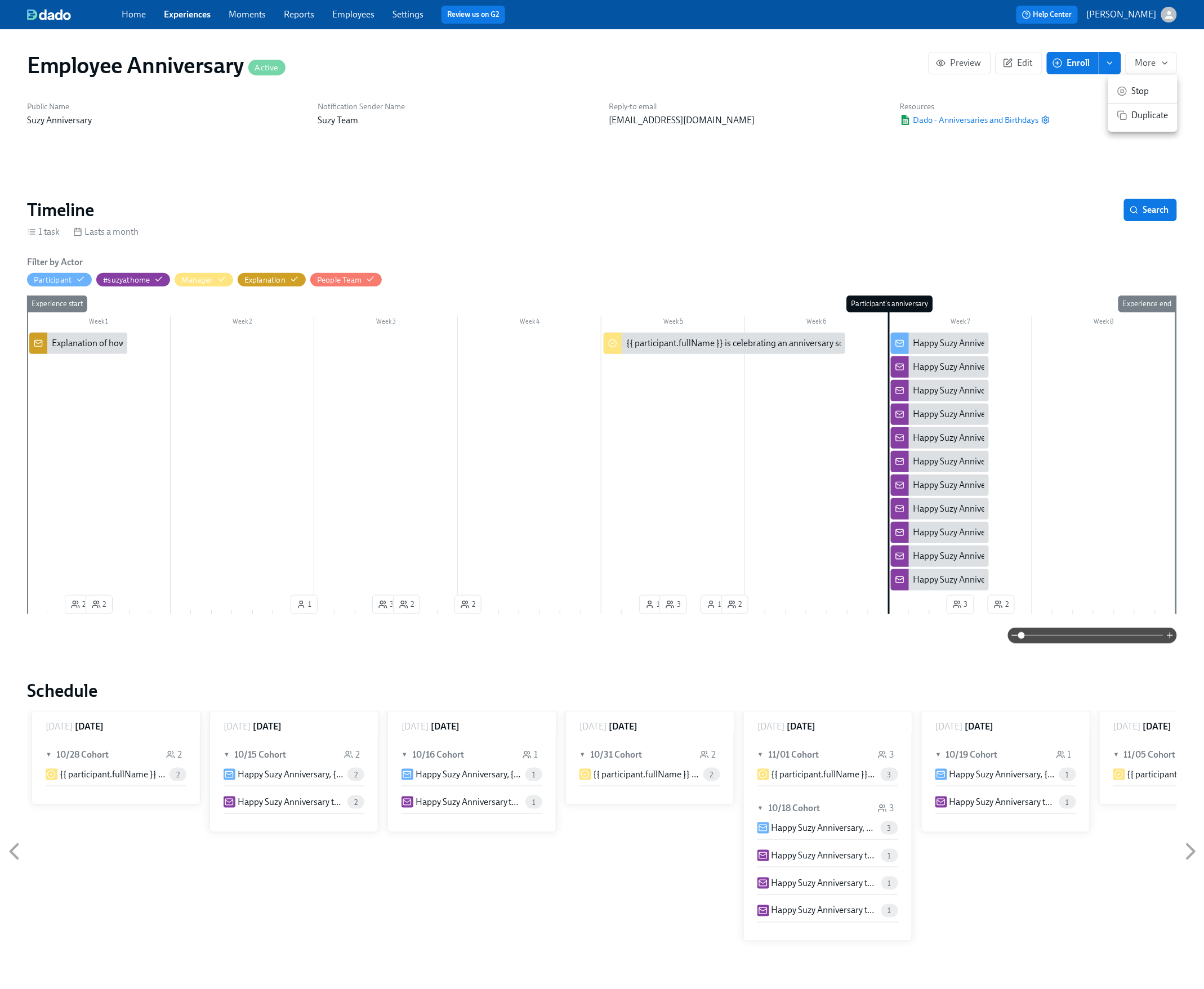
click at [1155, 89] on span "Stop" at bounding box center [1150, 91] width 36 height 12
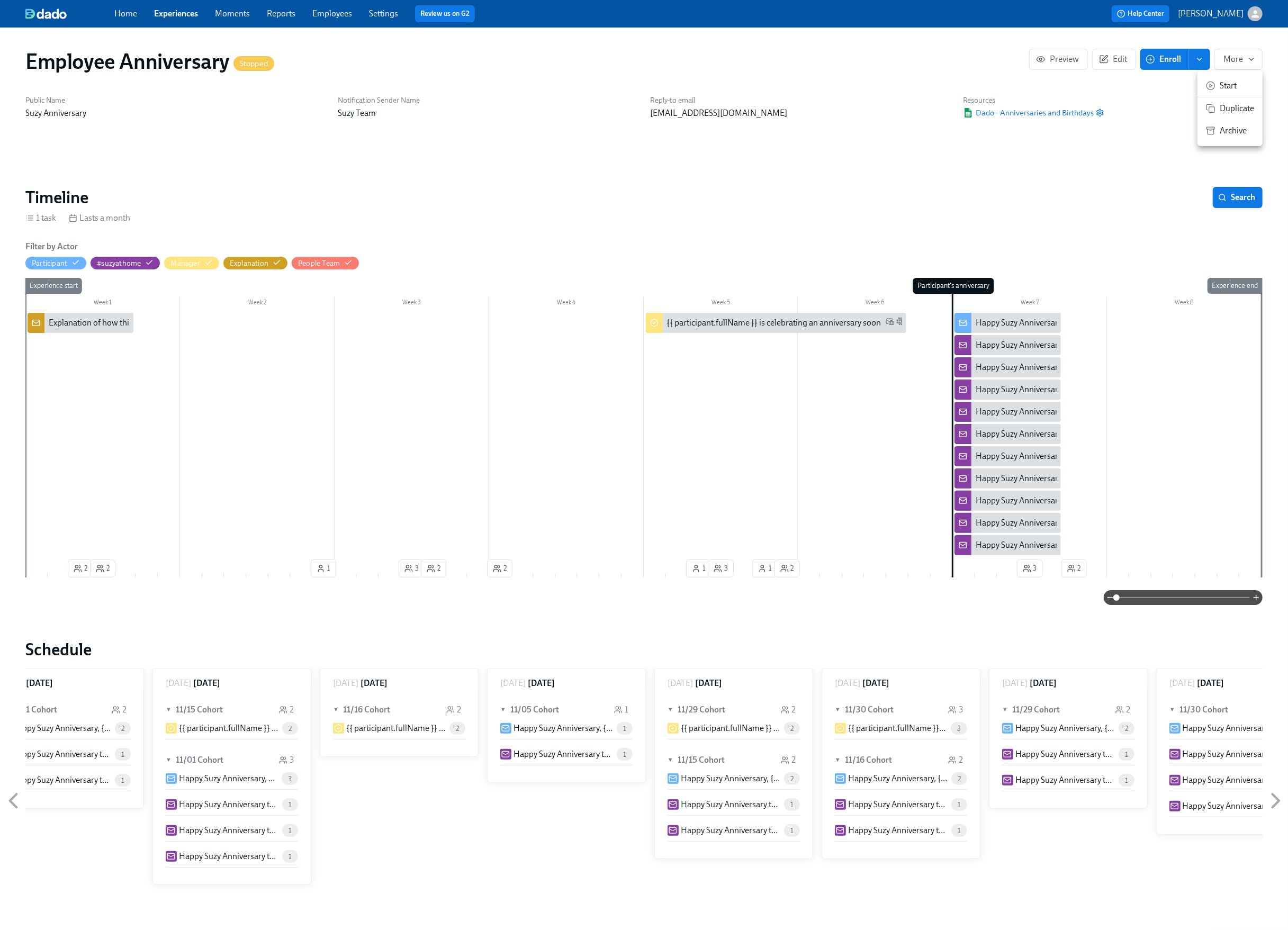
scroll to position [0, 2434]
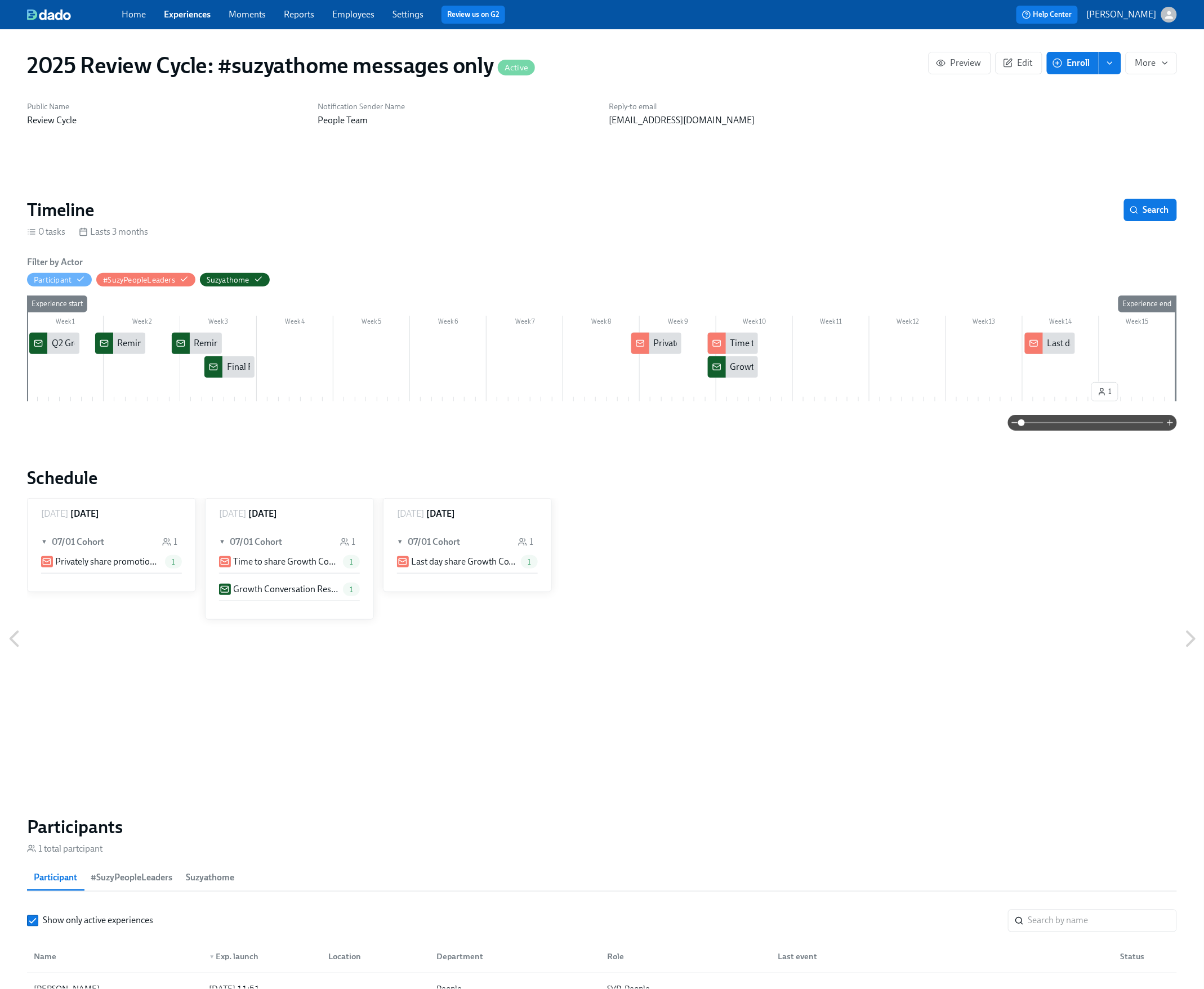
click at [1142, 44] on div "2025 Review Cycle: #suzyathome messages only Active Preview Edit Enroll More" at bounding box center [602, 65] width 1168 height 45
click at [1159, 70] on button "More" at bounding box center [1151, 63] width 51 height 23
click at [1154, 90] on span "Stop" at bounding box center [1150, 91] width 36 height 12
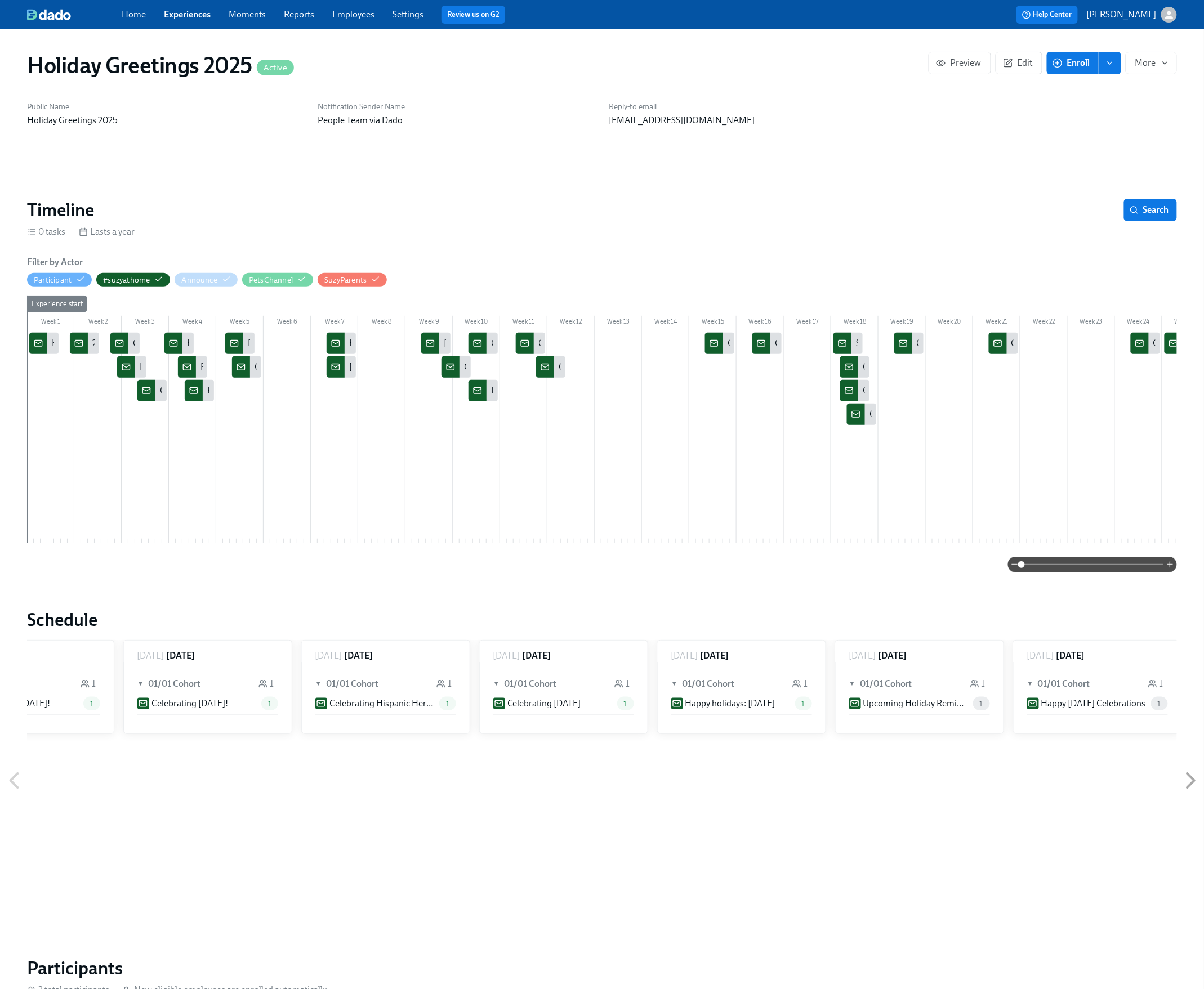
click at [1161, 81] on div "Holiday Greetings 2025 Active Preview Edit Enroll More" at bounding box center [602, 65] width 1168 height 45
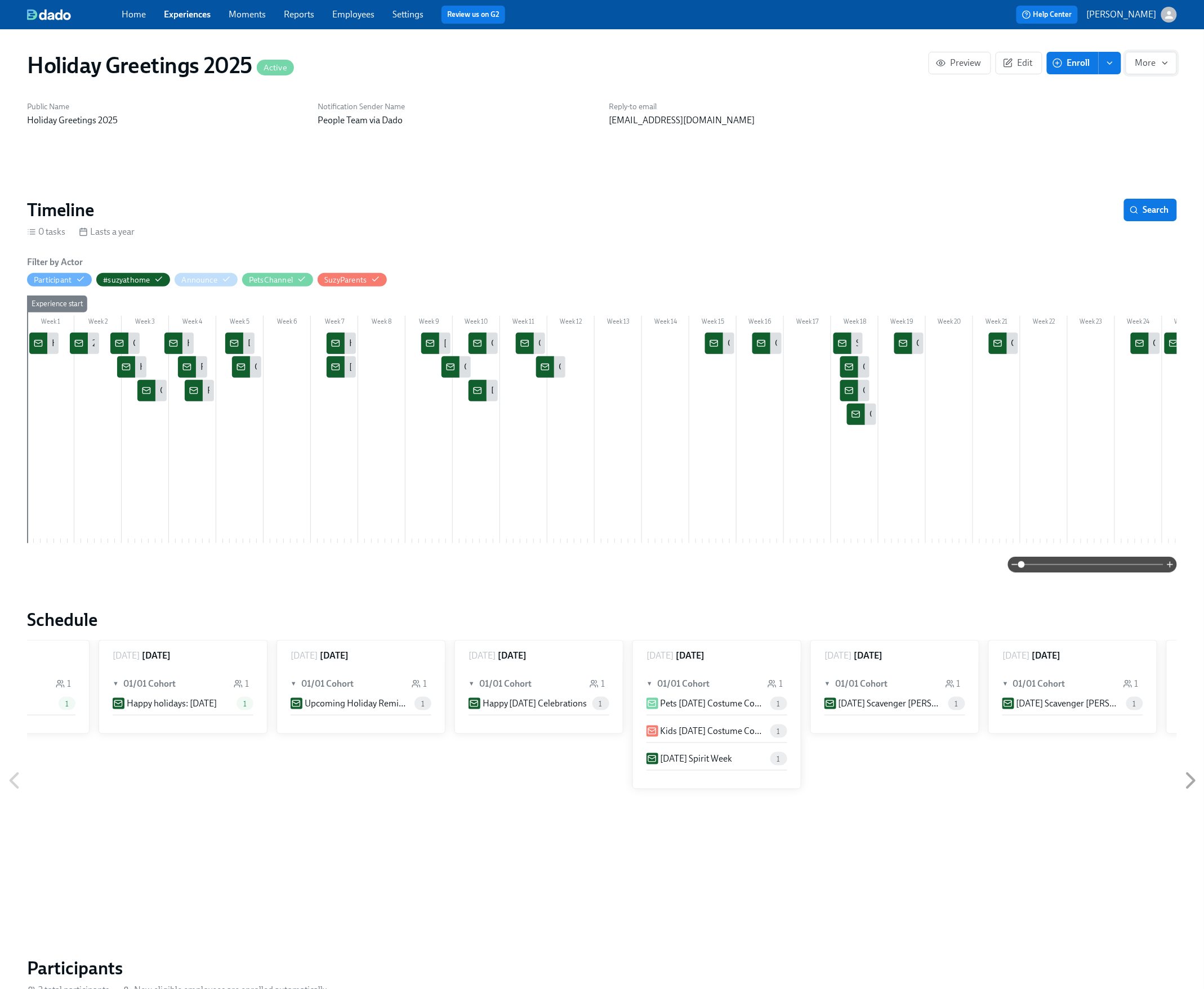
click at [1156, 72] on button "More" at bounding box center [1151, 63] width 51 height 23
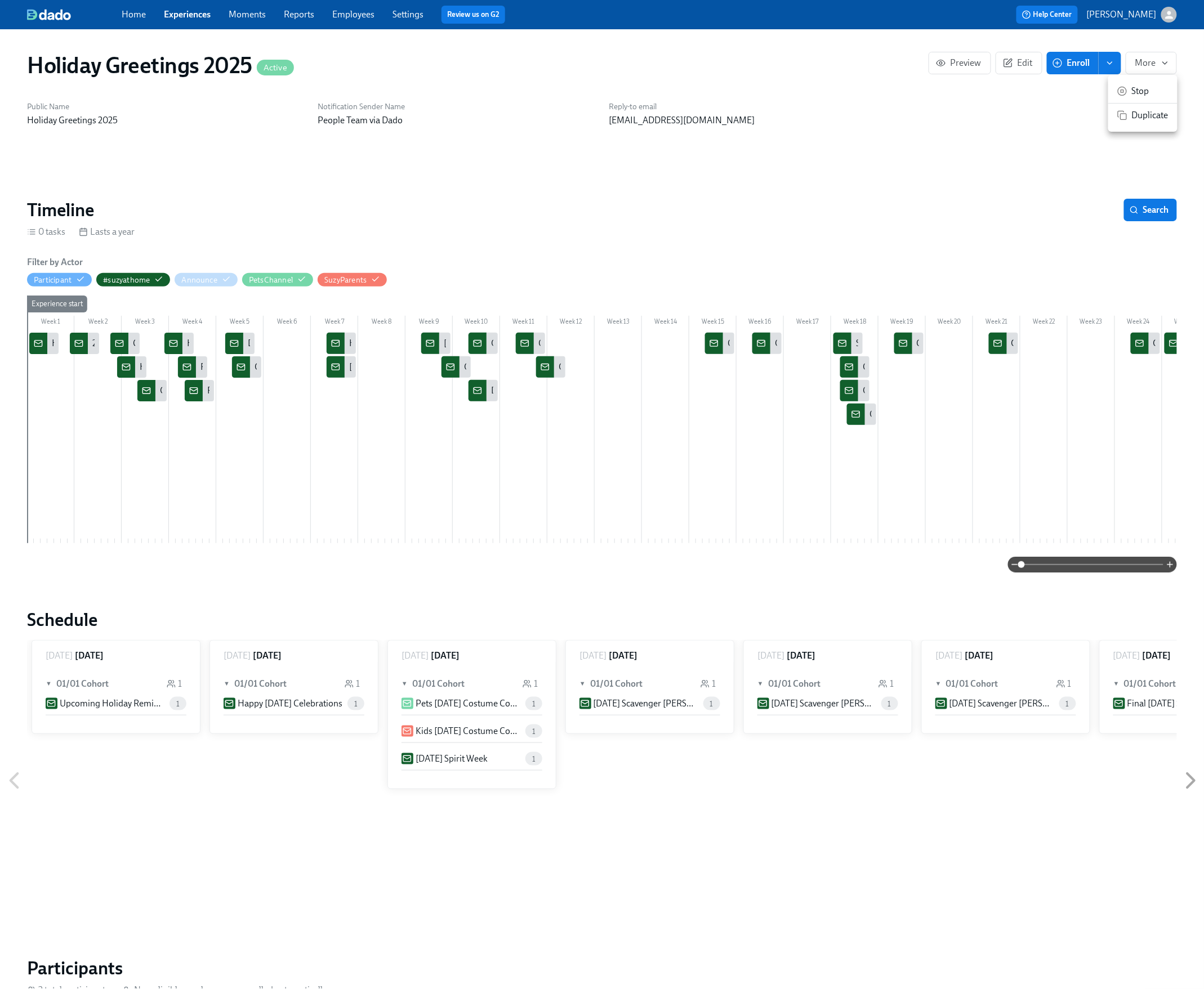
click at [1156, 102] on li "Stop" at bounding box center [1143, 91] width 69 height 23
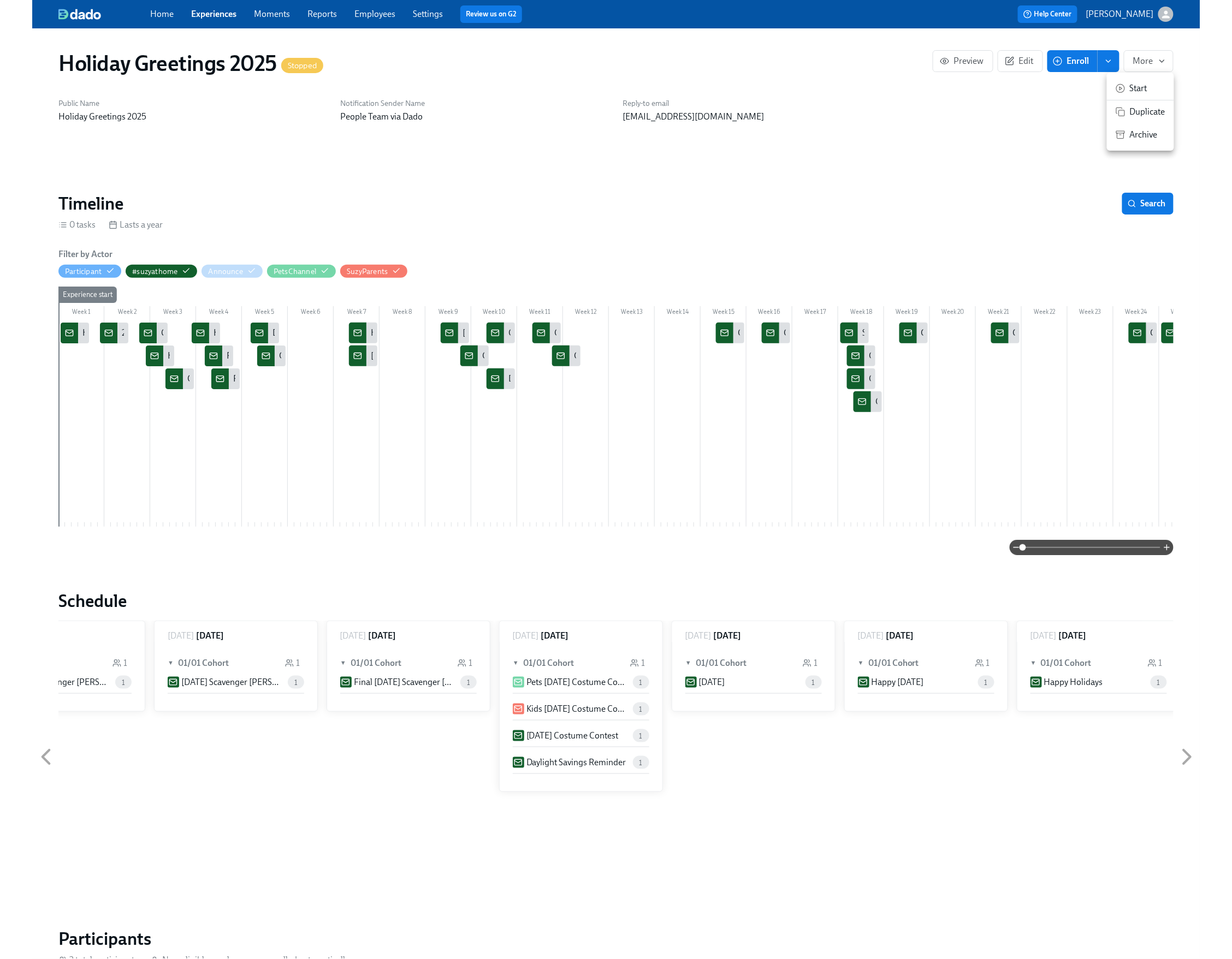
scroll to position [0, 5951]
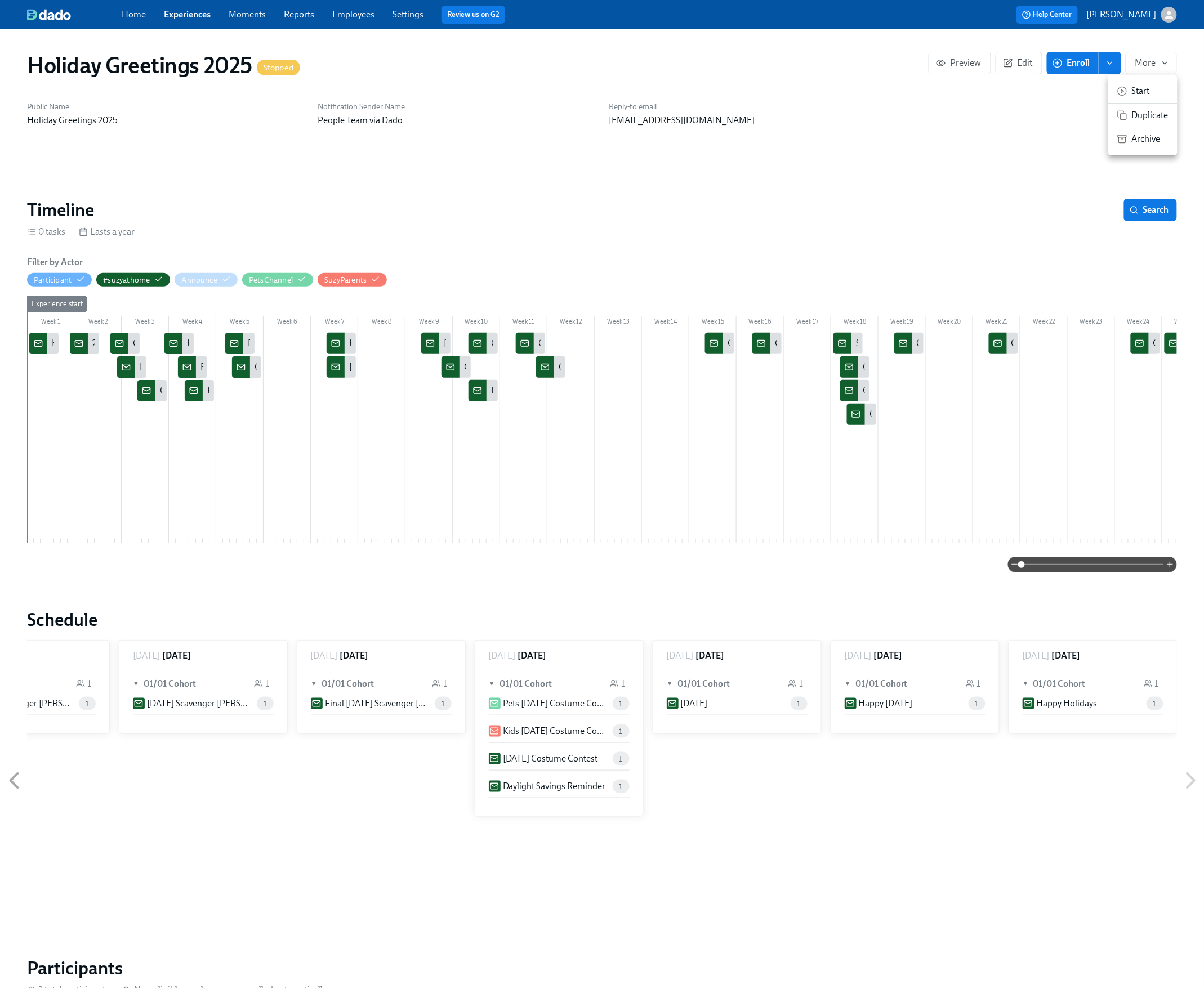
click at [831, 175] on div at bounding box center [602, 494] width 1204 height 989
click at [1200, 444] on div "Holiday Greetings 2025 Stopped Preview Edit Enroll More Public Name Holiday Gre…" at bounding box center [602, 749] width 1204 height 1439
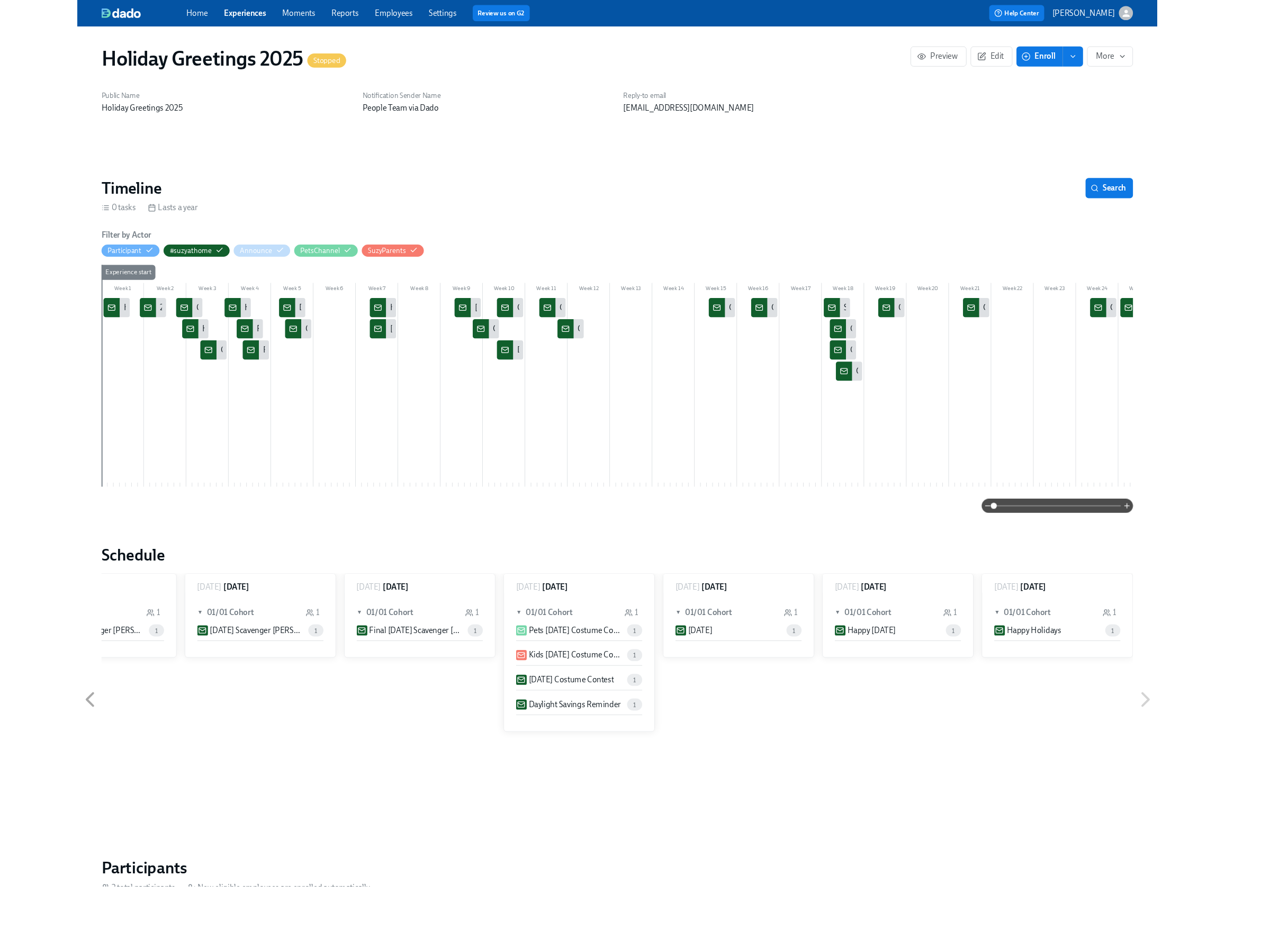
scroll to position [0, 5612]
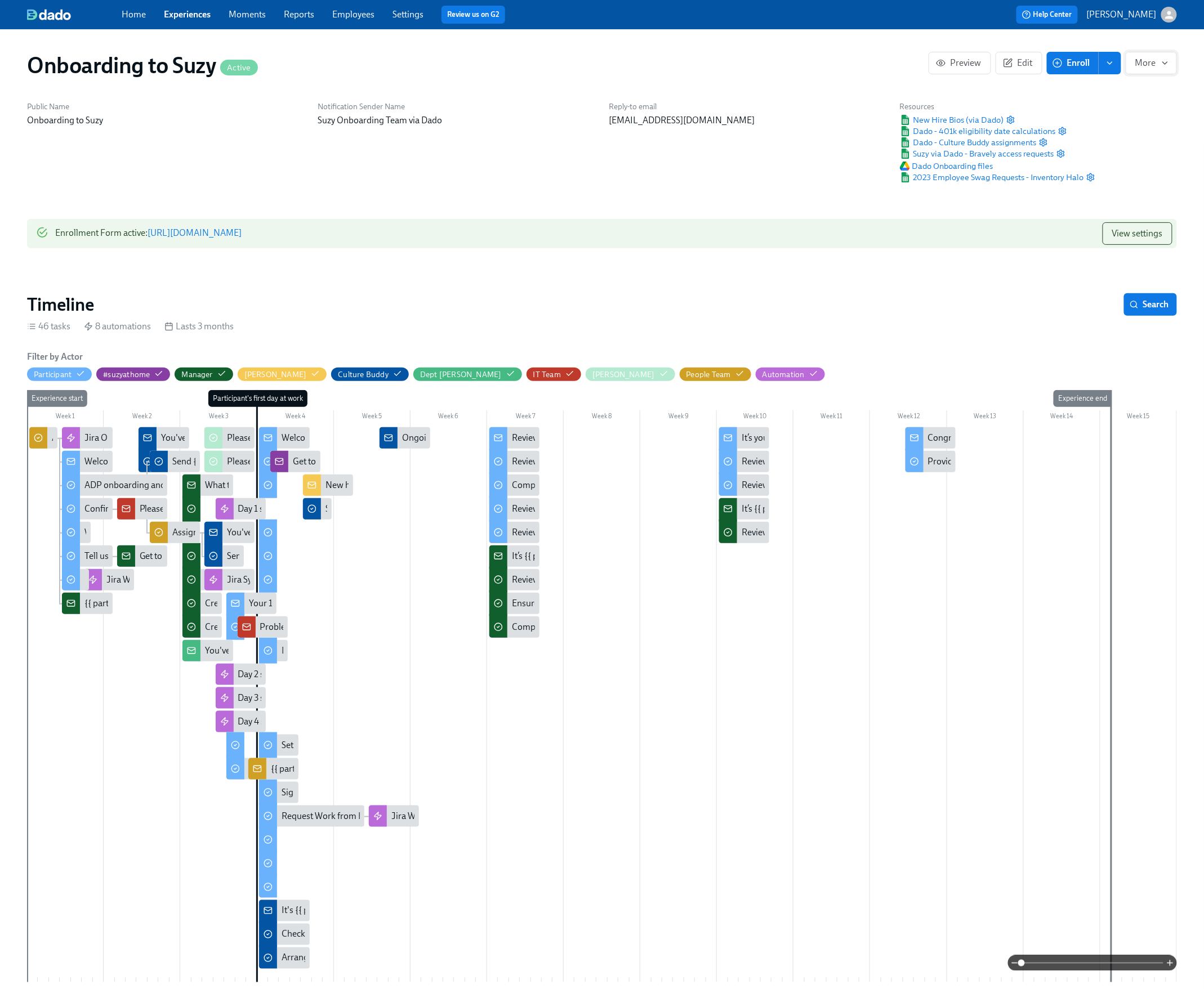
click at [1146, 67] on span "More" at bounding box center [1151, 63] width 32 height 11
click at [1147, 87] on span "Stop" at bounding box center [1150, 91] width 36 height 12
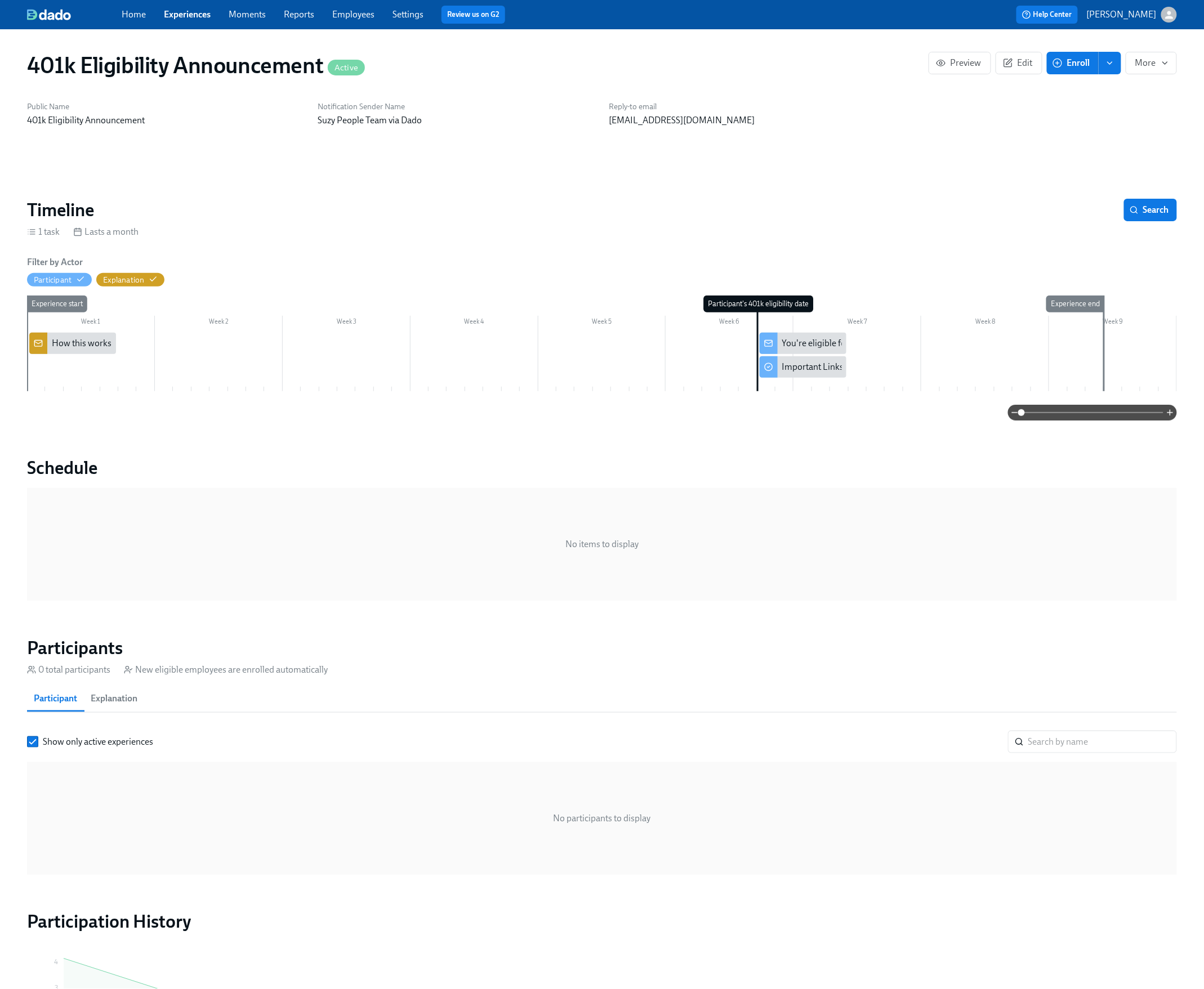
click at [1139, 50] on div "401k Eligibility Announcement Active Preview Edit Enroll More" at bounding box center [602, 65] width 1168 height 45
click at [1148, 59] on span "More" at bounding box center [1151, 63] width 32 height 11
click at [1155, 90] on span "Stop" at bounding box center [1150, 91] width 36 height 12
